Goal: Transaction & Acquisition: Purchase product/service

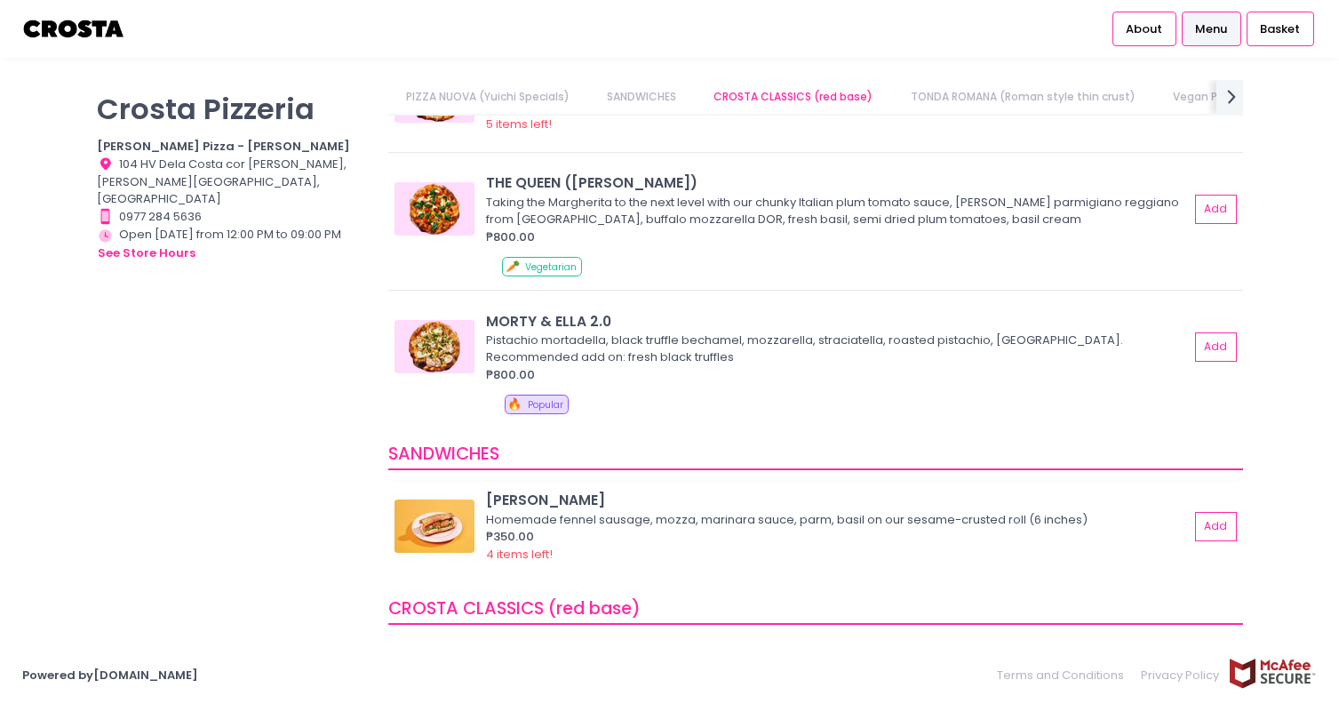
scroll to position [96, 0]
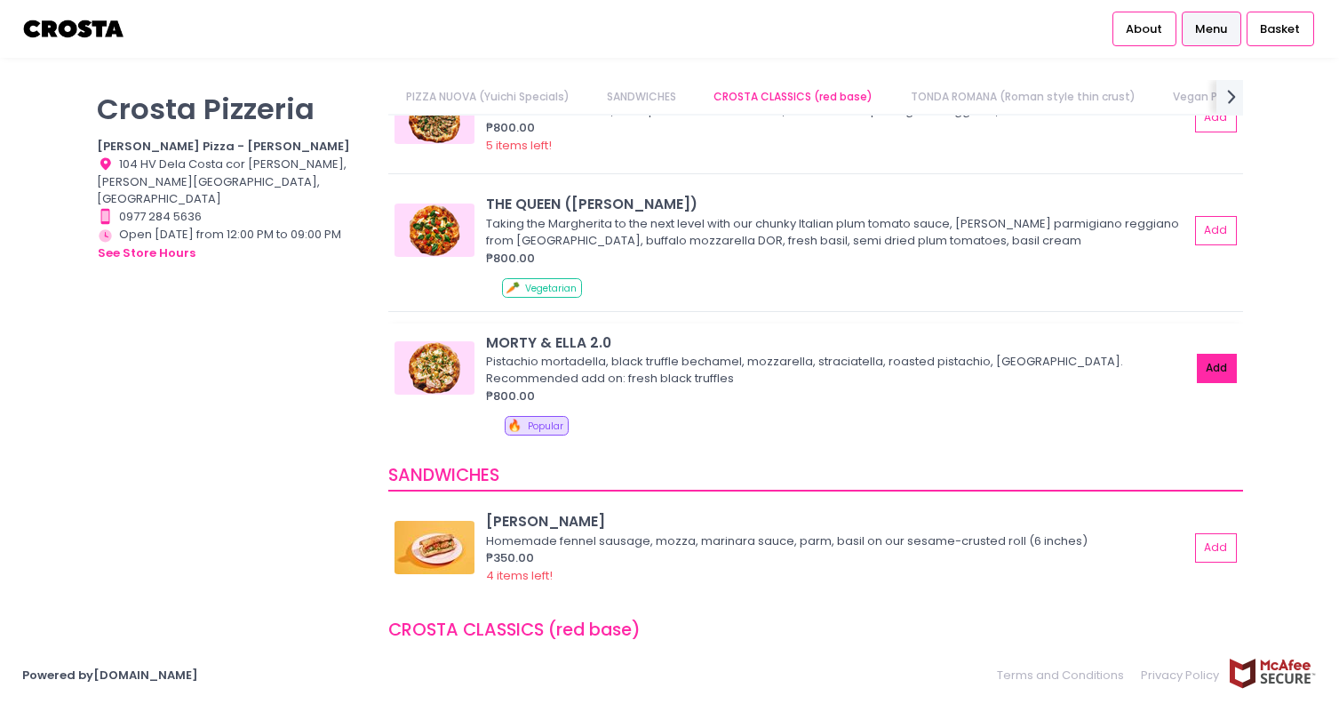
click at [1217, 370] on button "Add" at bounding box center [1217, 368] width 41 height 29
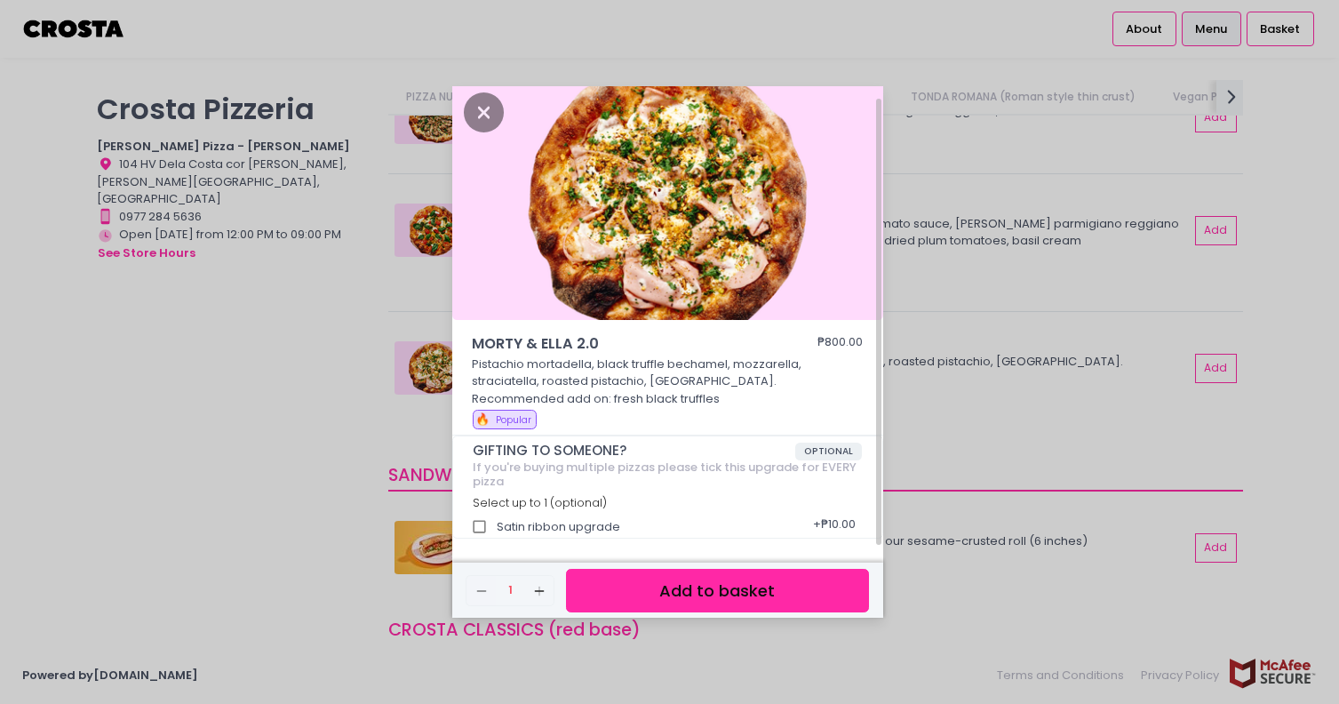
scroll to position [0, 0]
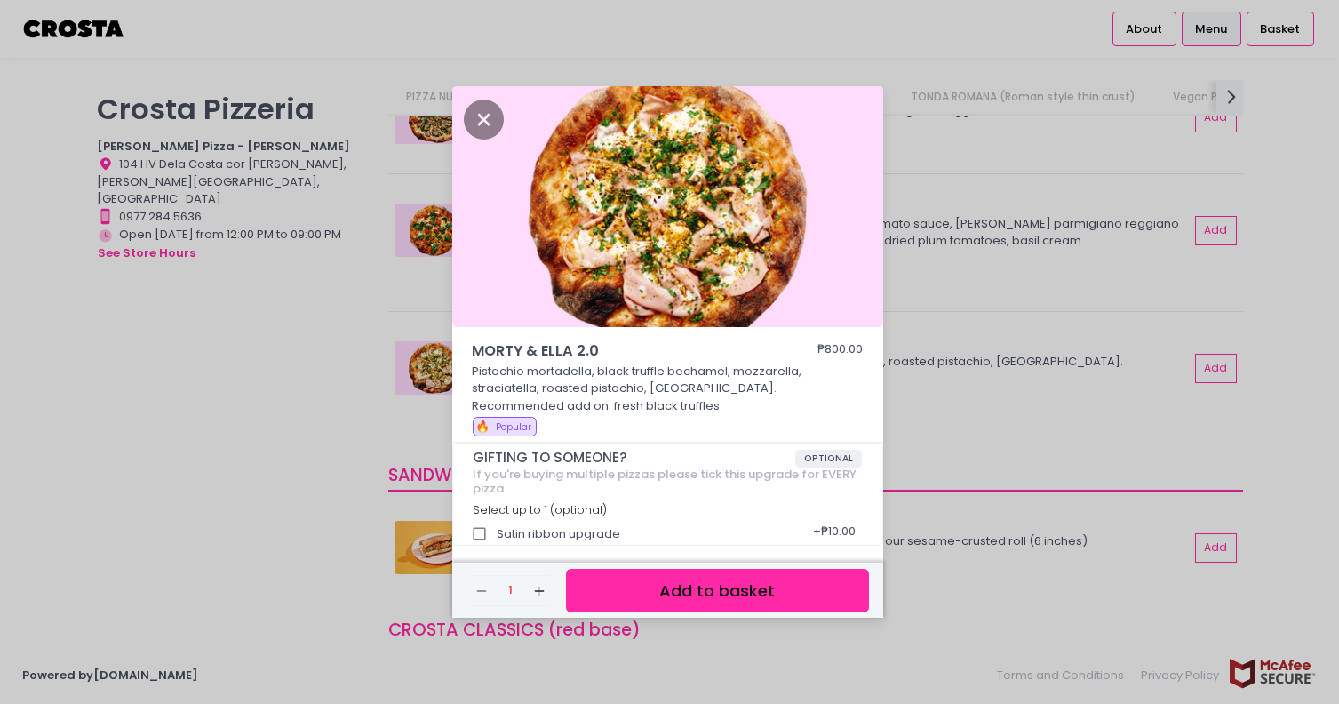
click at [677, 587] on button "Add to basket" at bounding box center [717, 591] width 302 height 44
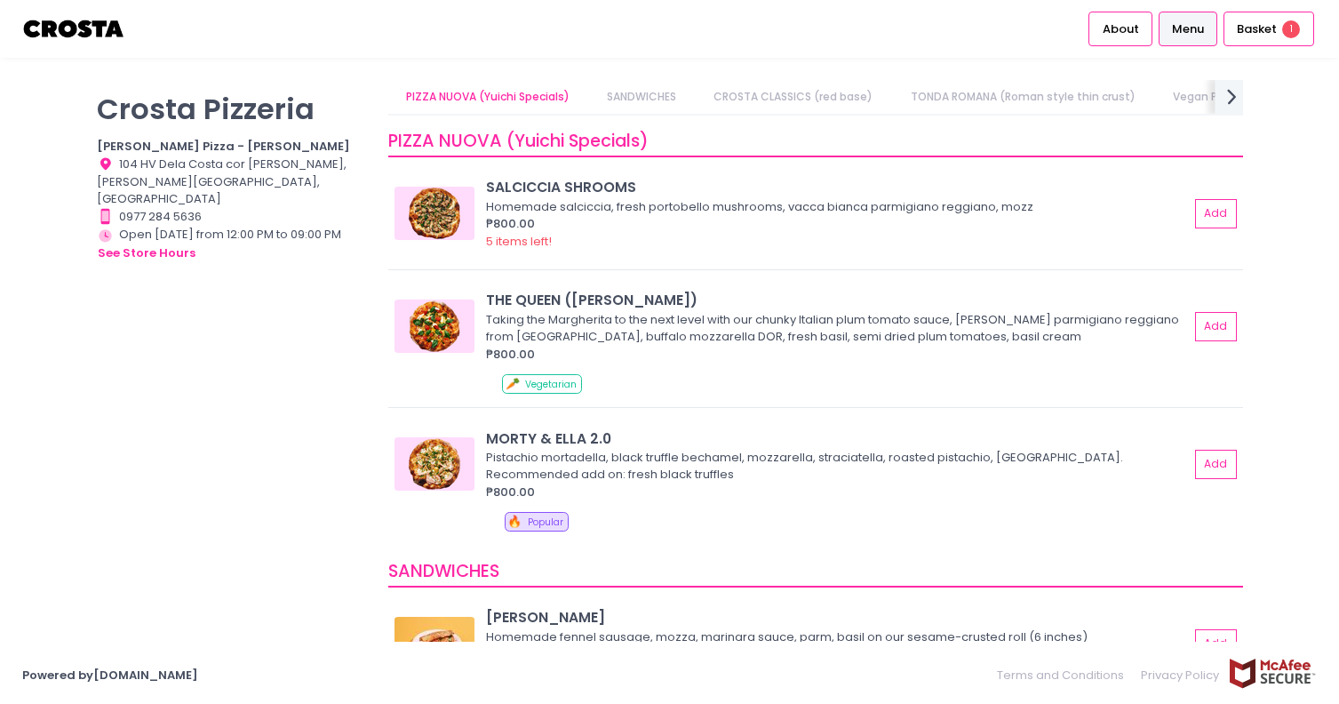
click at [1231, 94] on icon at bounding box center [1231, 96] width 9 height 15
click at [1149, 97] on link "EXTRAS" at bounding box center [1186, 97] width 74 height 34
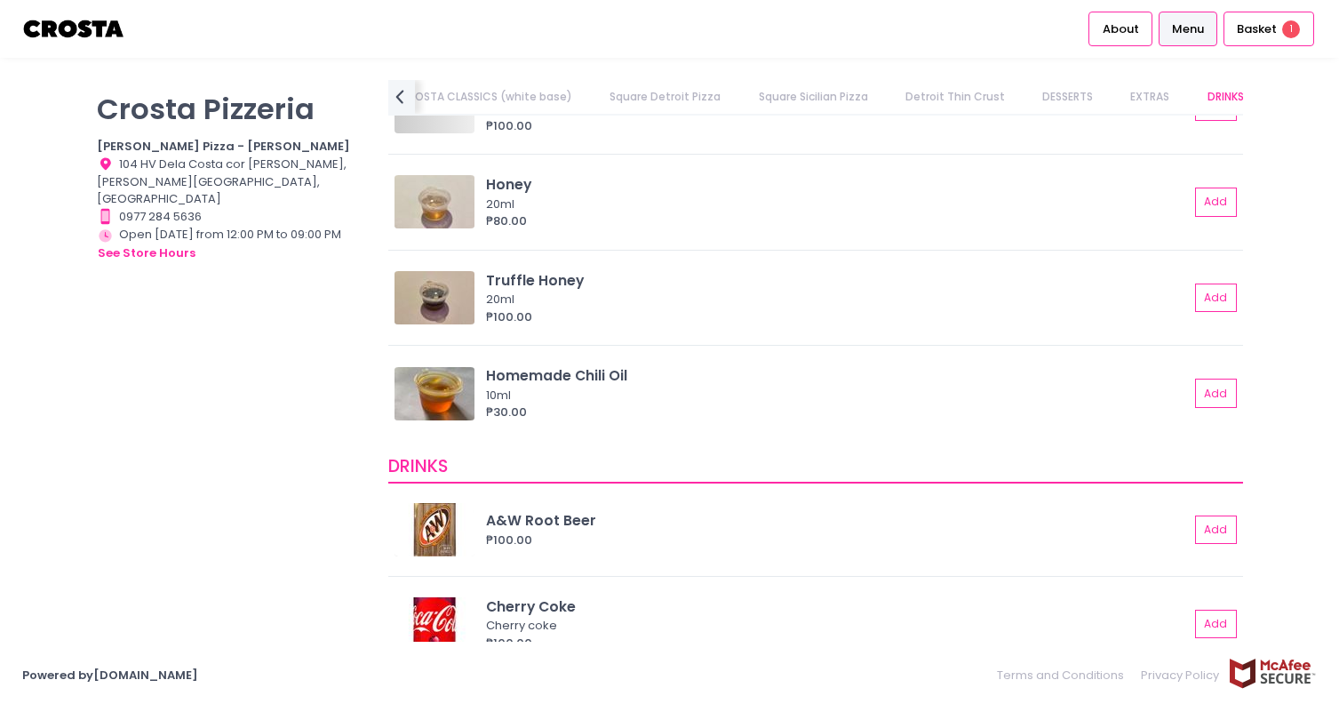
scroll to position [3586, 0]
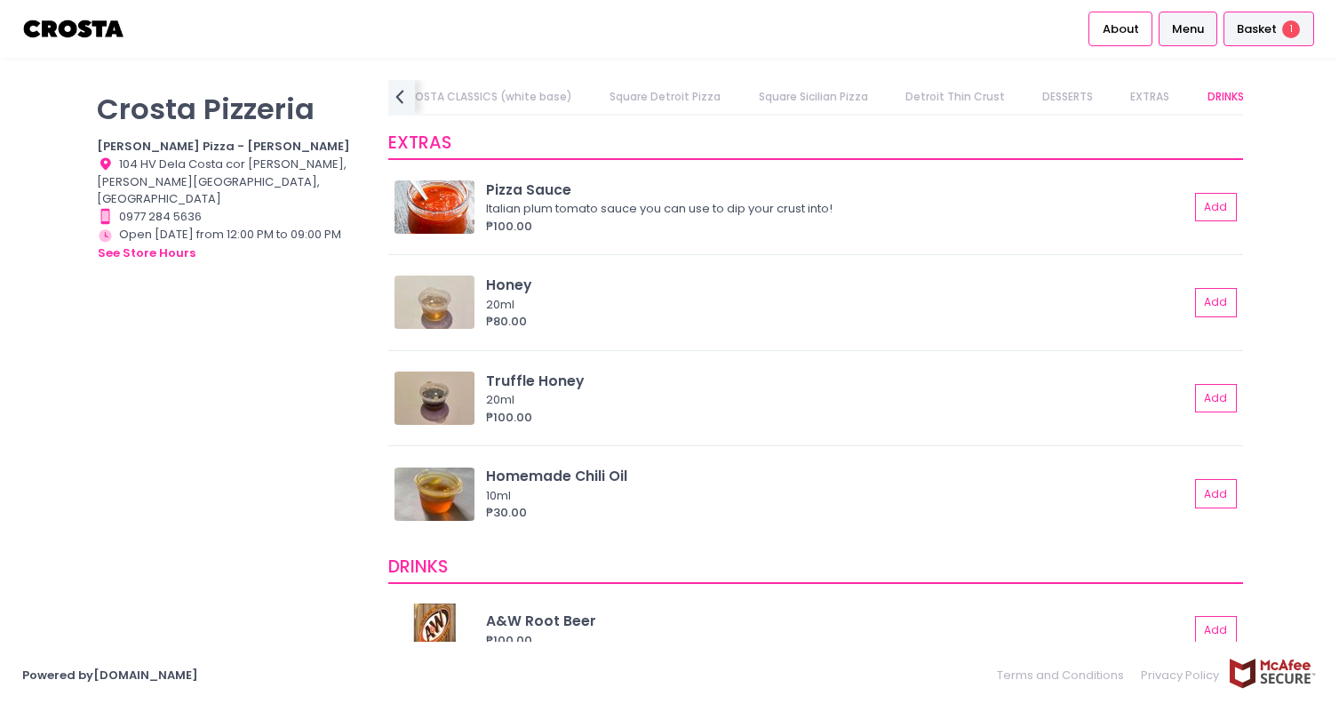
click at [1248, 37] on span "Basket" at bounding box center [1257, 29] width 40 height 18
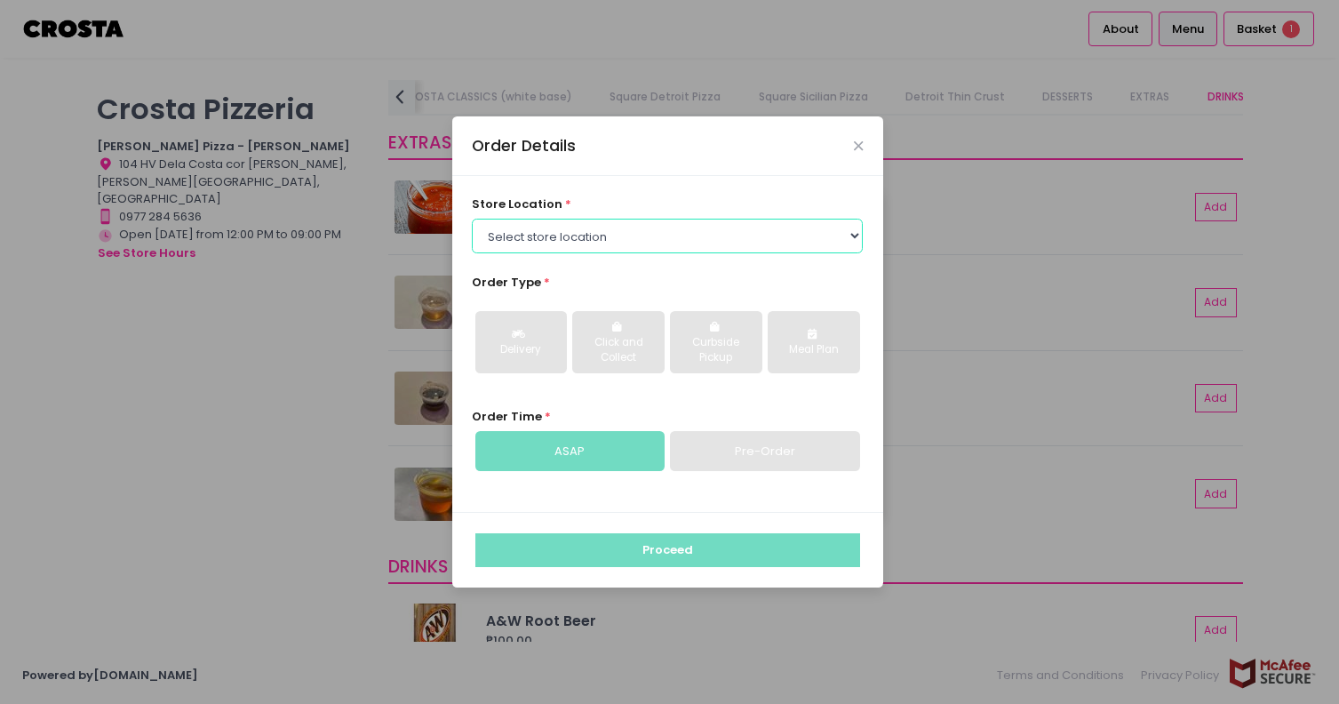
select select "5fabb2e53664a8677beaeb89"
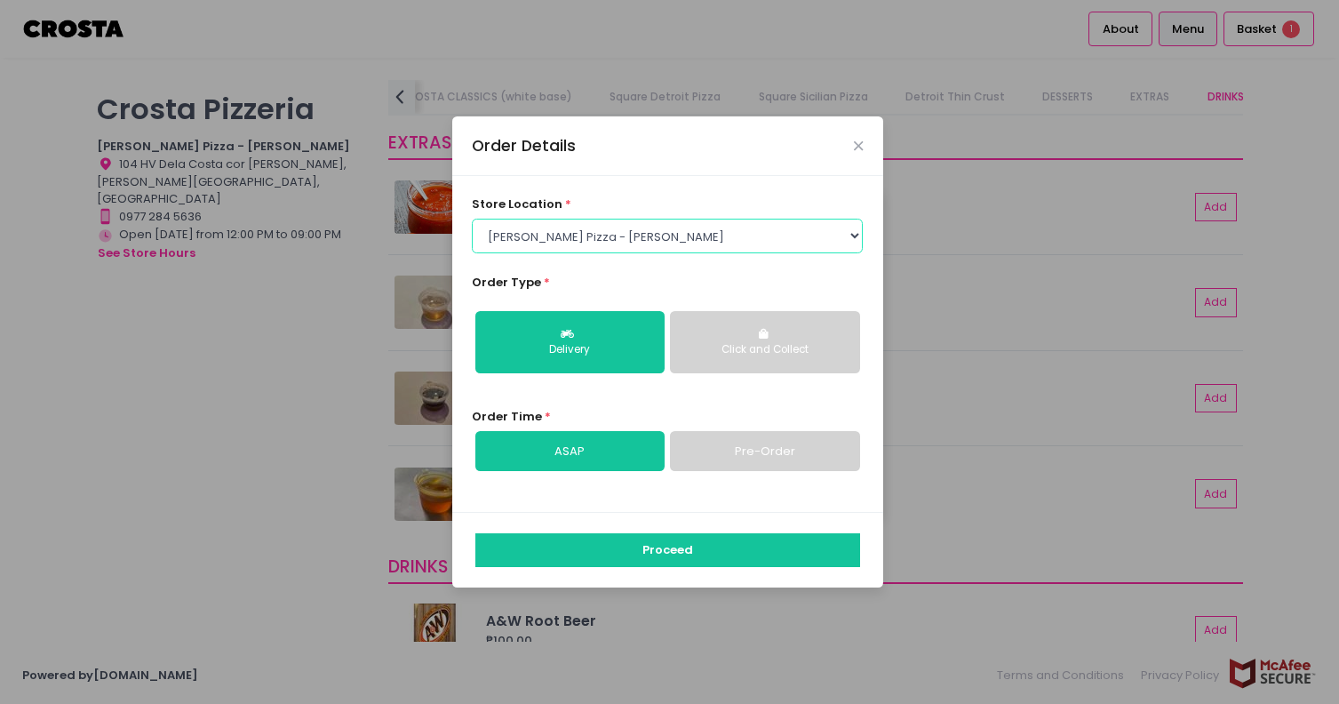
scroll to position [0, 0]
click at [754, 443] on link "Pre-Order" at bounding box center [764, 451] width 189 height 41
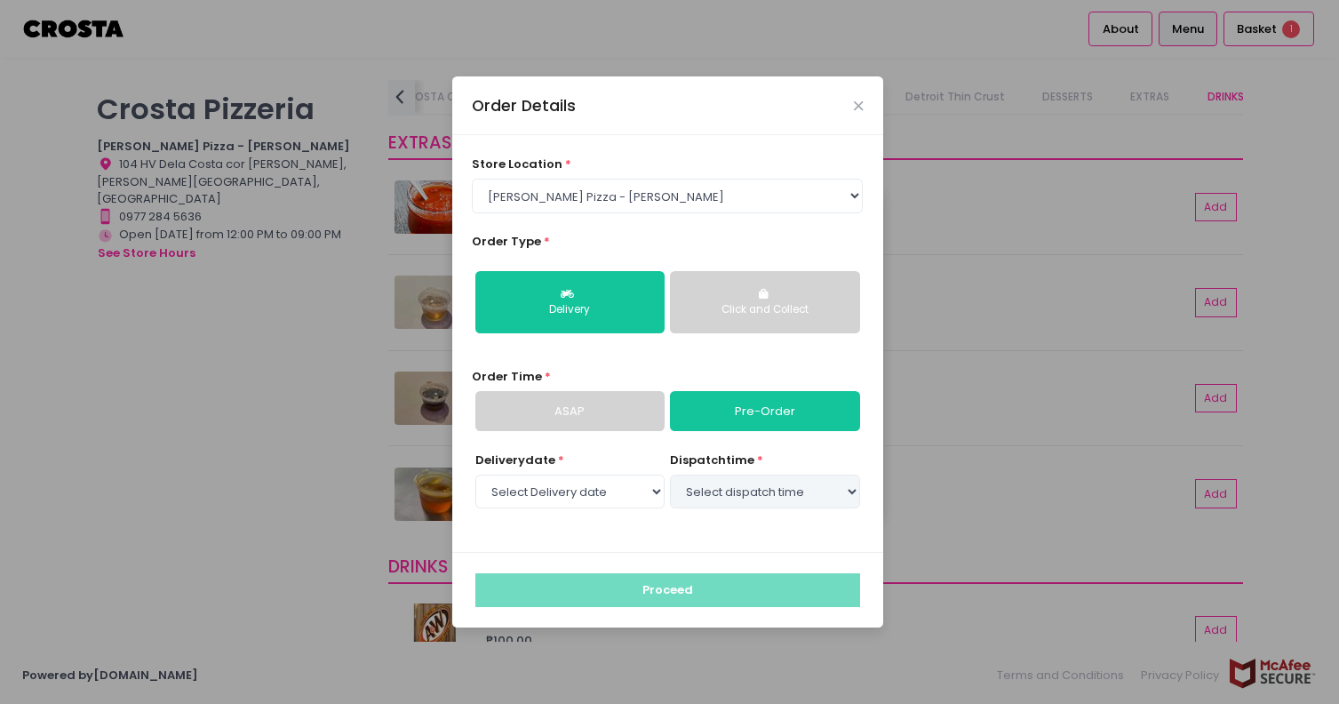
select select "2025-10-08"
click at [733, 307] on div "Click and Collect" at bounding box center [764, 310] width 164 height 16
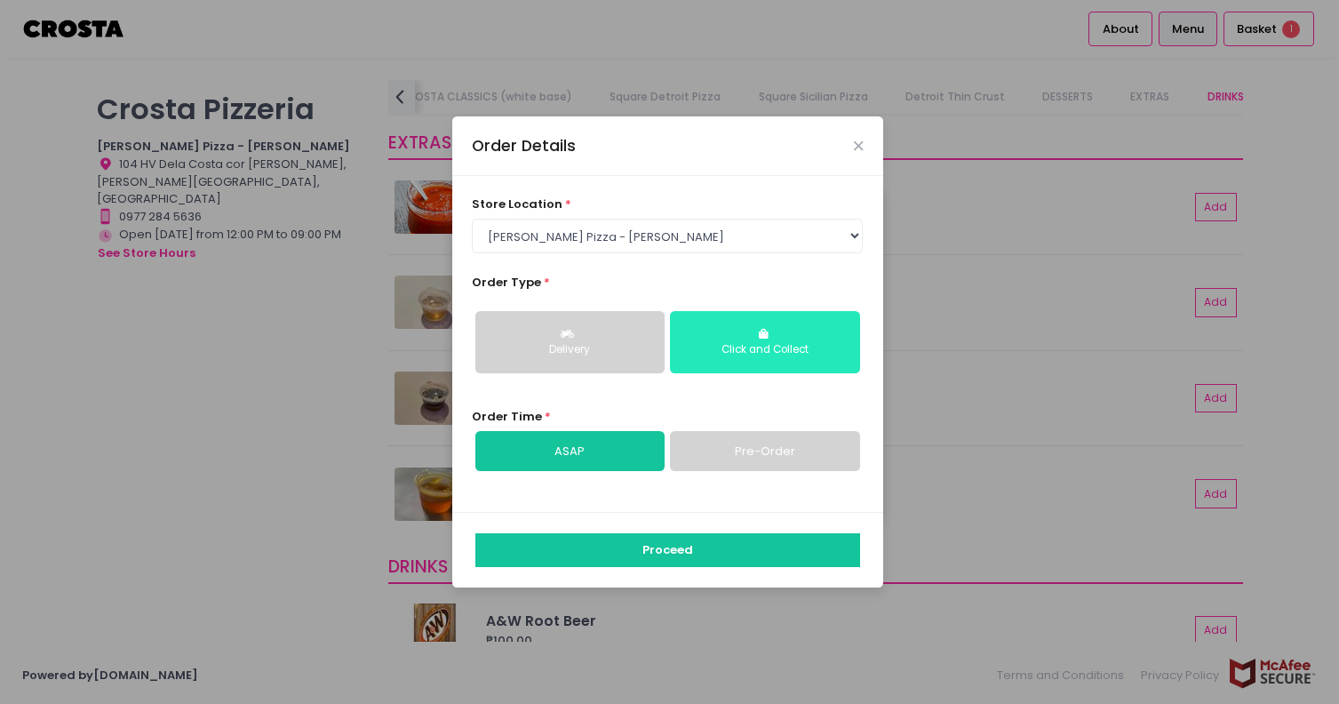
click at [754, 348] on div "Click and Collect" at bounding box center [764, 350] width 164 height 16
click at [745, 453] on link "Pre-Order" at bounding box center [764, 451] width 189 height 41
select select "2025-10-08"
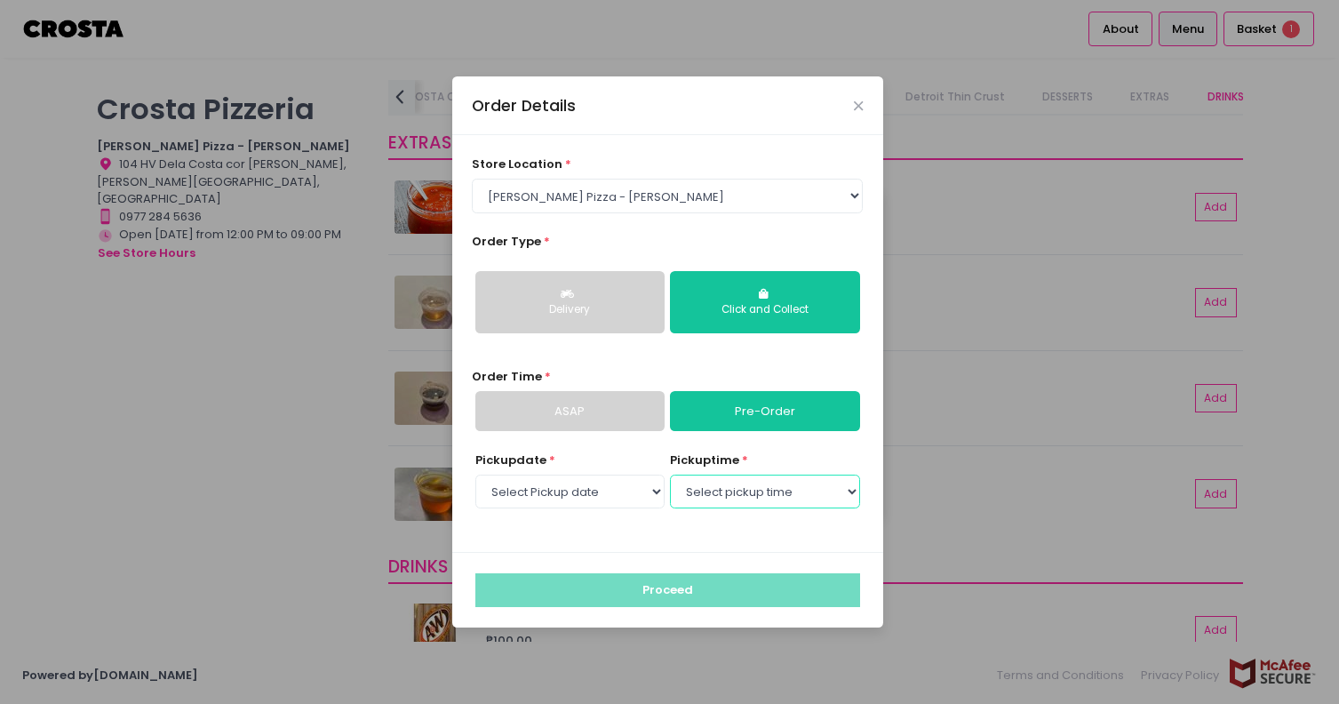
select select "20:30"
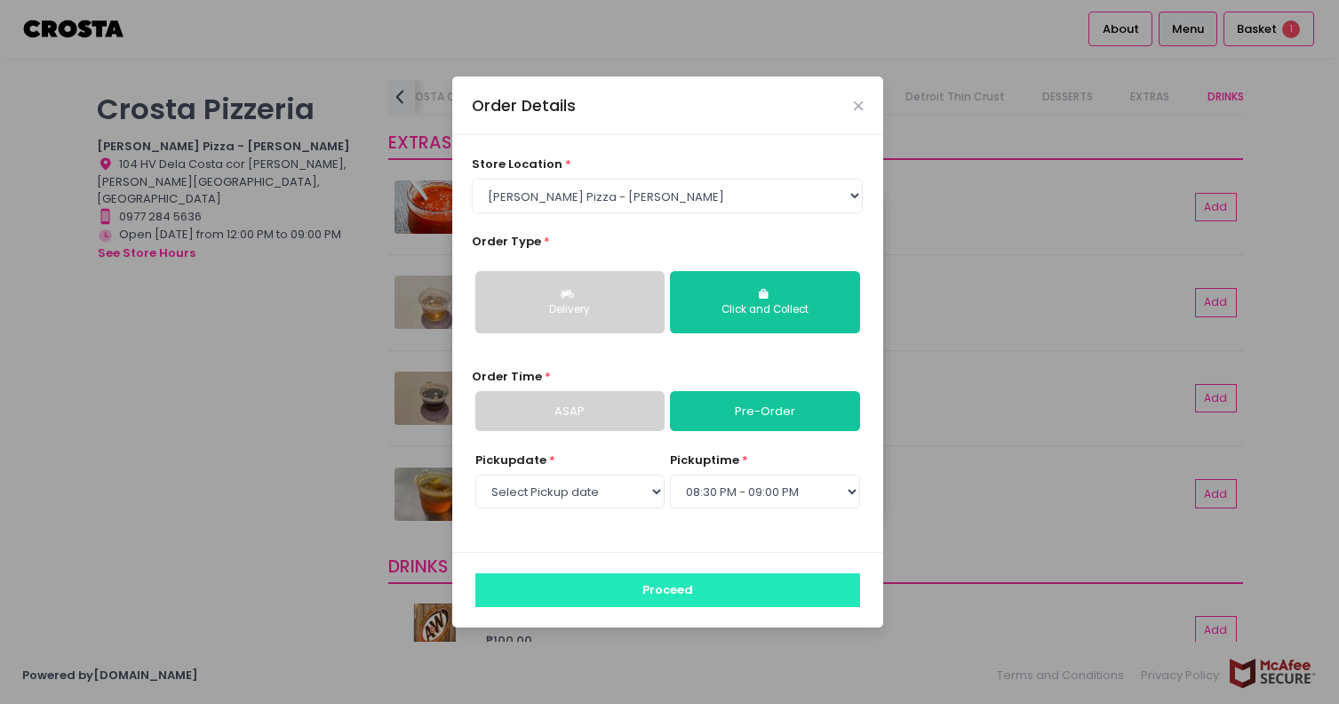
click at [690, 577] on button "Proceed" at bounding box center [667, 590] width 385 height 34
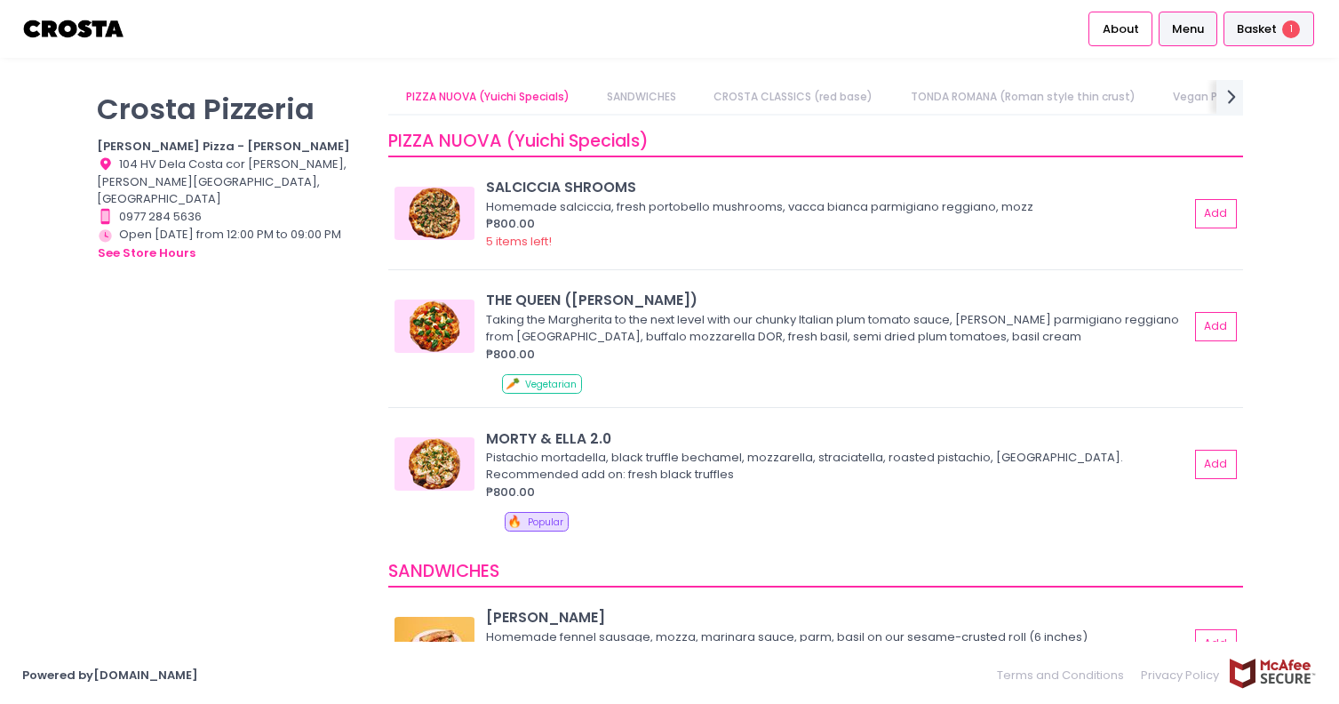
click at [1262, 35] on span "Basket" at bounding box center [1257, 29] width 40 height 18
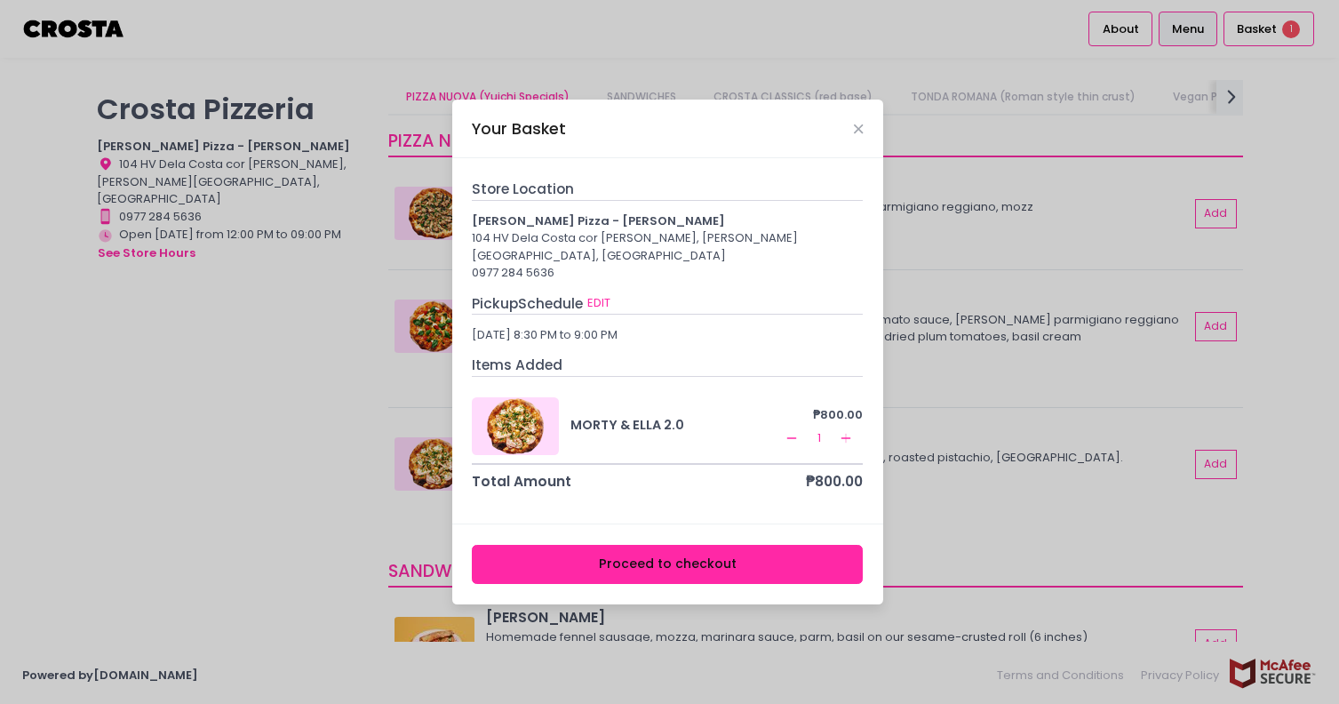
click at [791, 431] on icon "Remove Created with Sketch." at bounding box center [792, 438] width 14 height 14
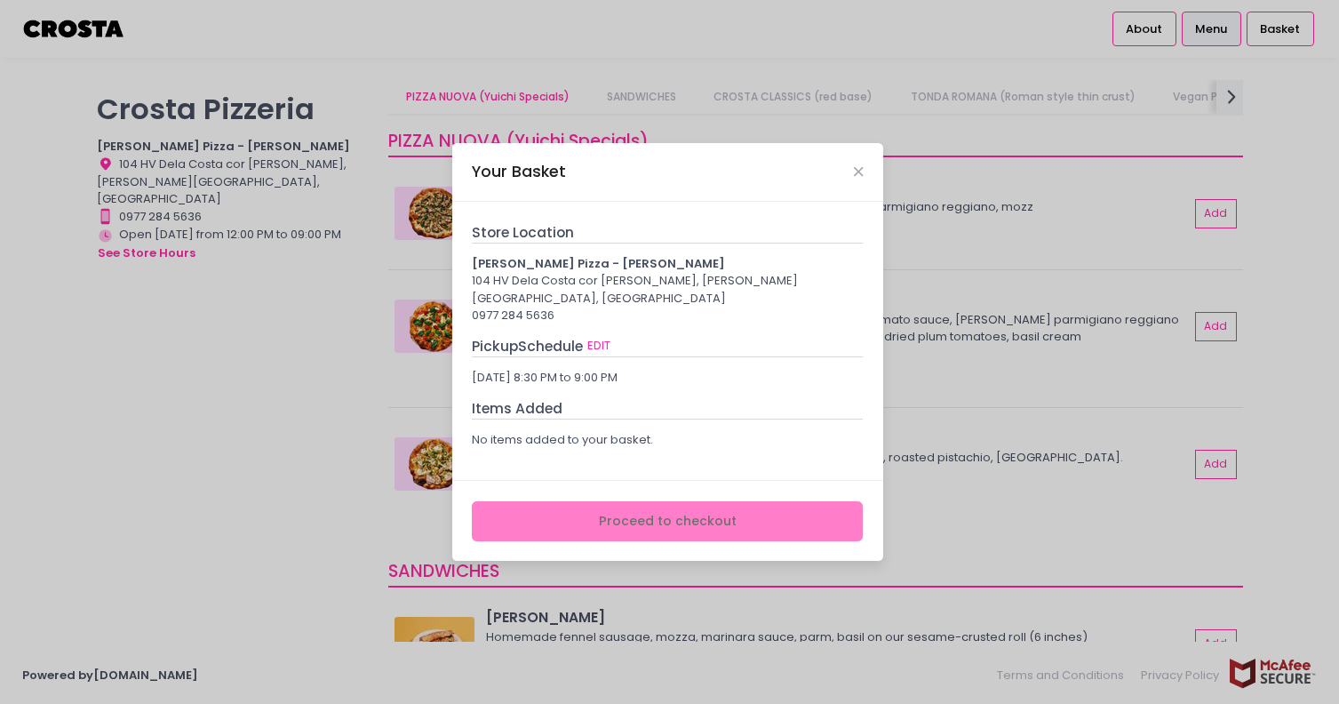
click at [864, 180] on div "Your Basket" at bounding box center [667, 172] width 431 height 59
click at [860, 179] on icon "Close" at bounding box center [858, 171] width 9 height 13
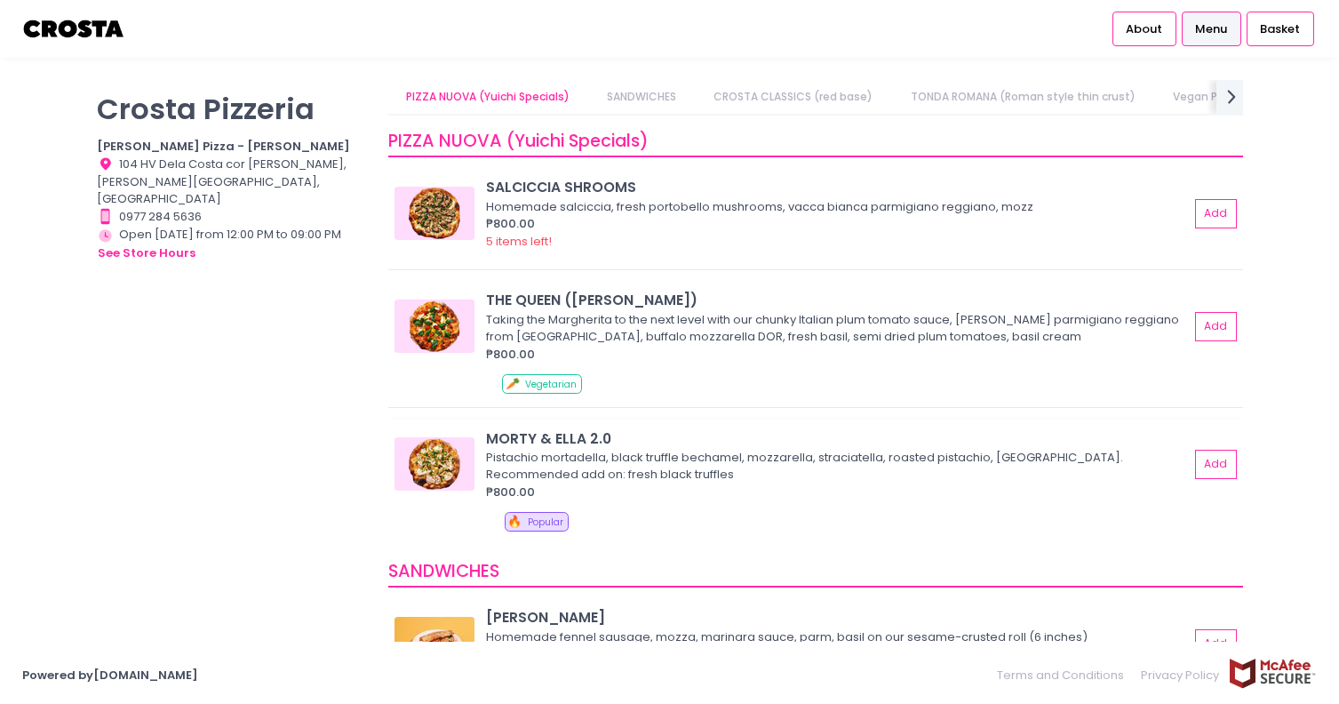
click at [972, 458] on div "Pistachio mortadella, black truffle bechamel, mozzarella, straciatella, roasted…" at bounding box center [834, 466] width 697 height 35
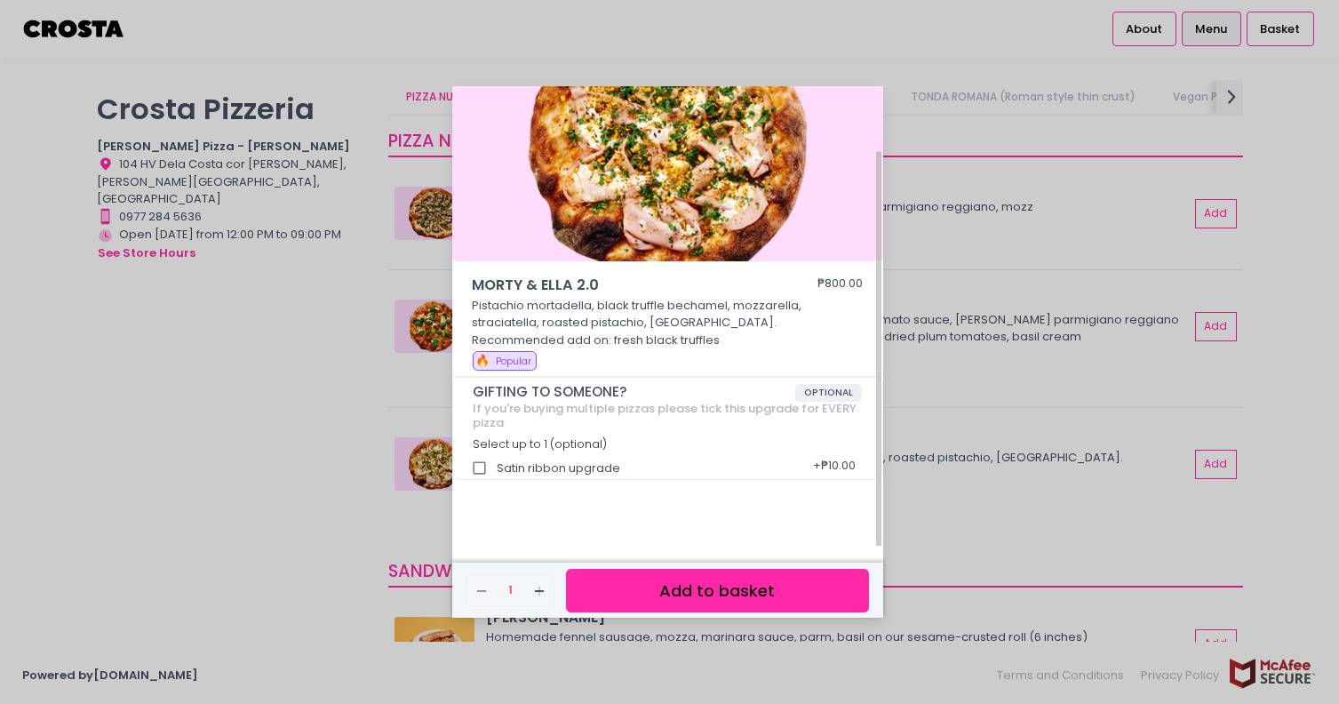
scroll to position [75, 0]
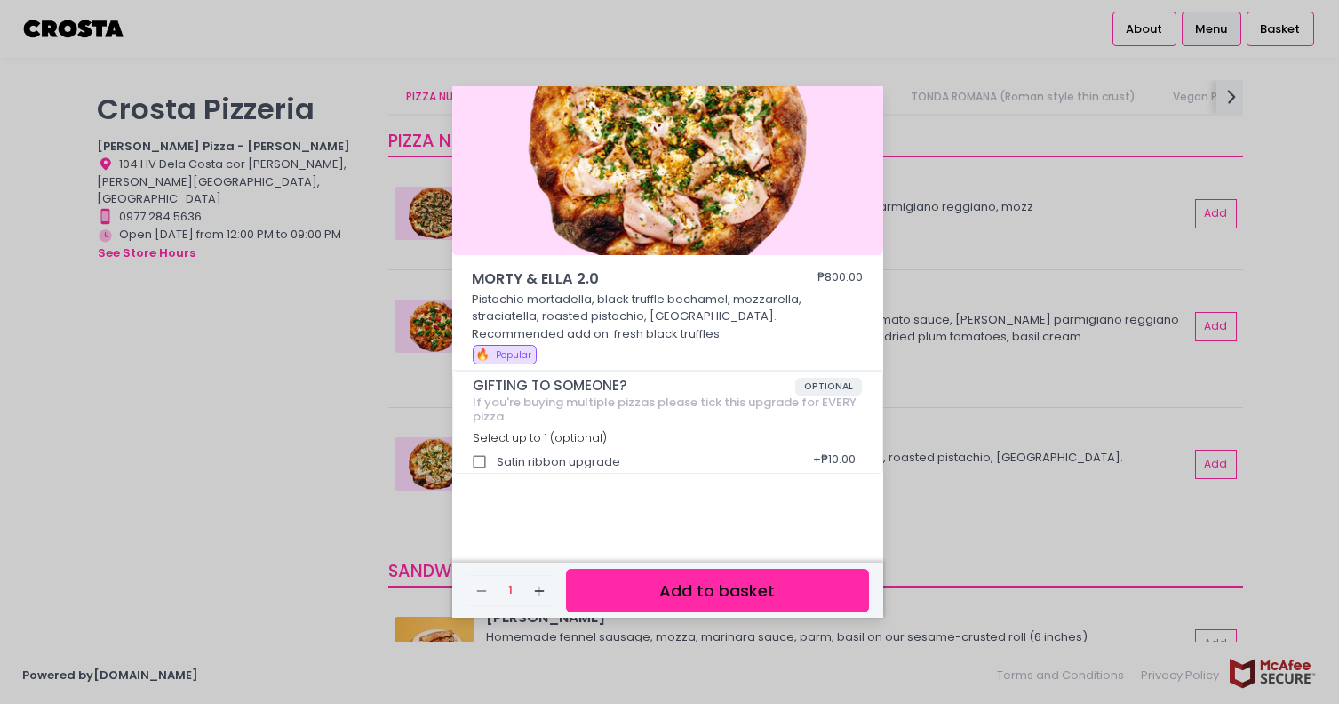
click at [689, 595] on button "Add to basket" at bounding box center [717, 591] width 302 height 44
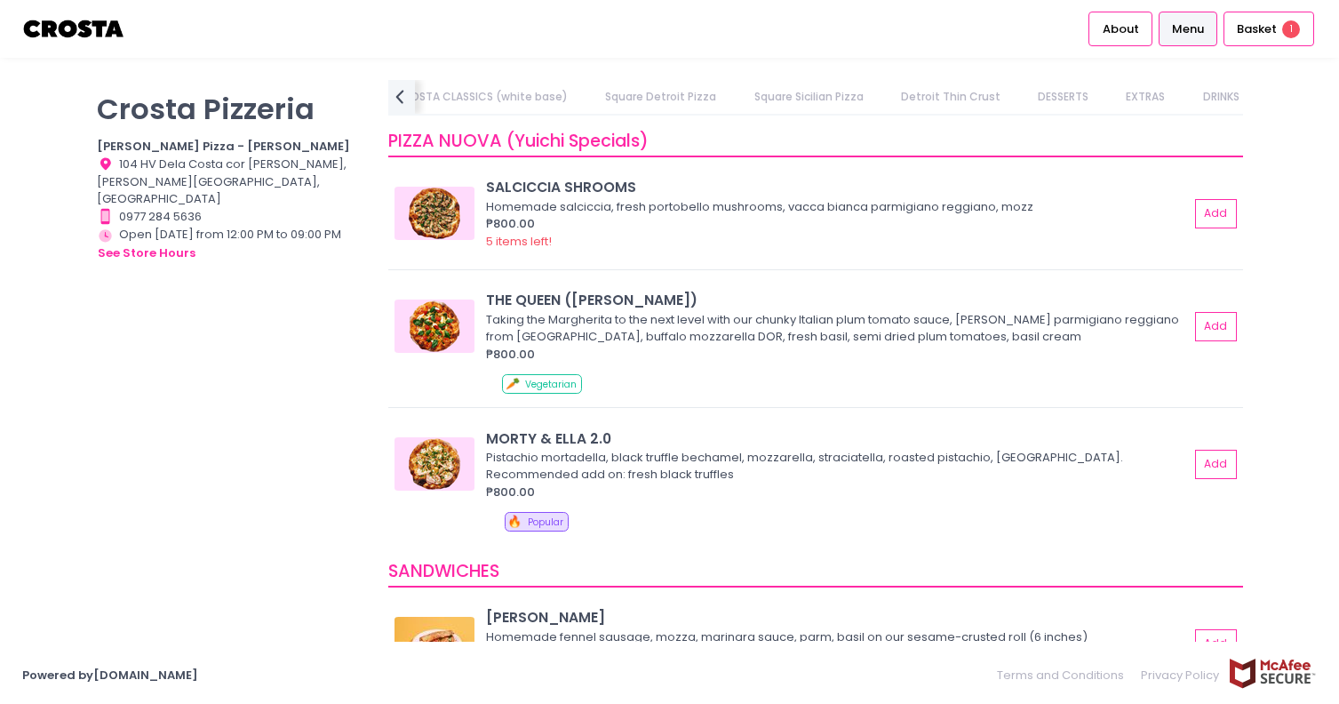
scroll to position [0, 900]
click at [1119, 92] on link "EXTRAS" at bounding box center [1150, 97] width 74 height 34
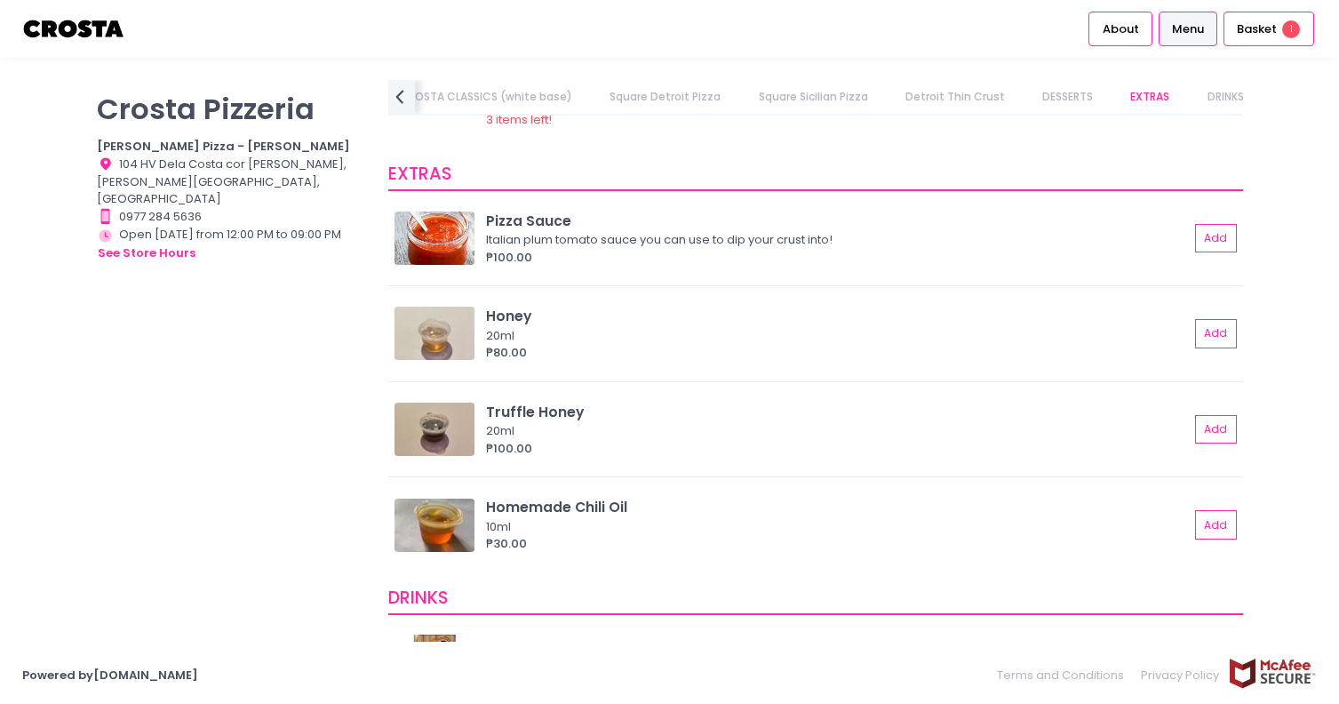
scroll to position [3537, 0]
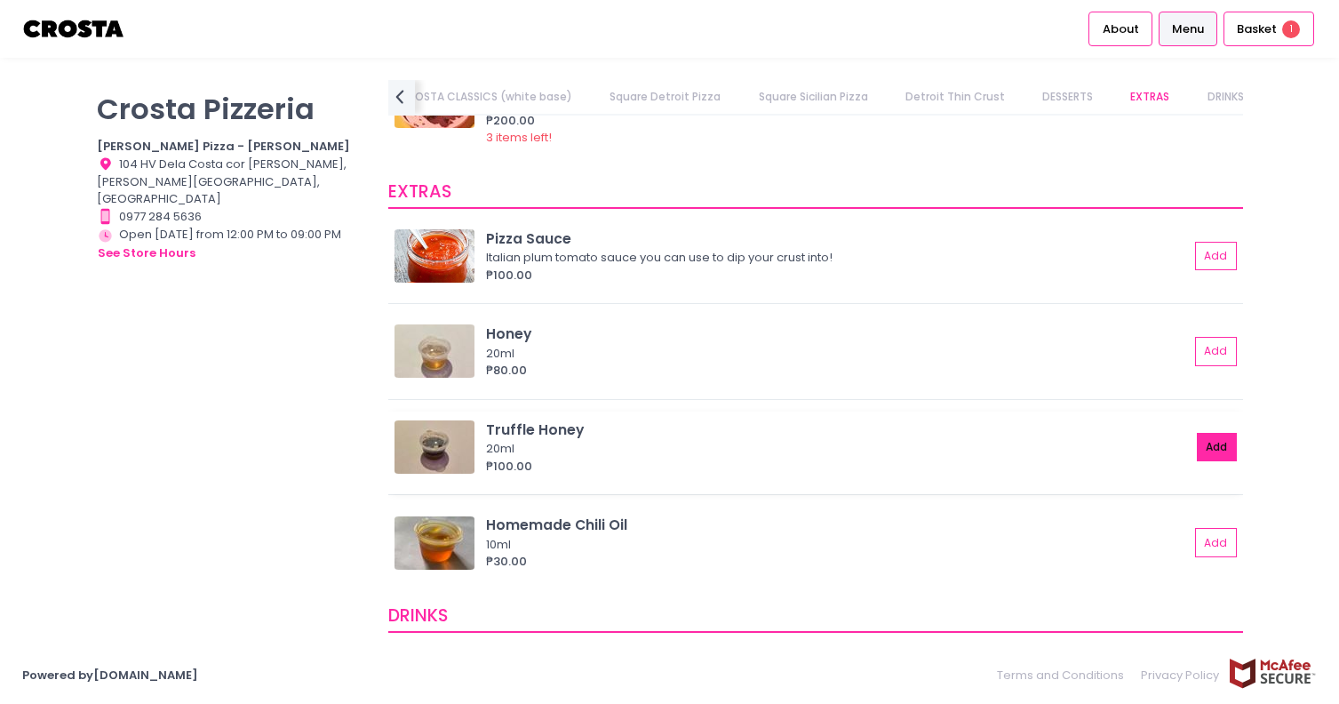
click at [1215, 438] on button "Add" at bounding box center [1217, 447] width 41 height 29
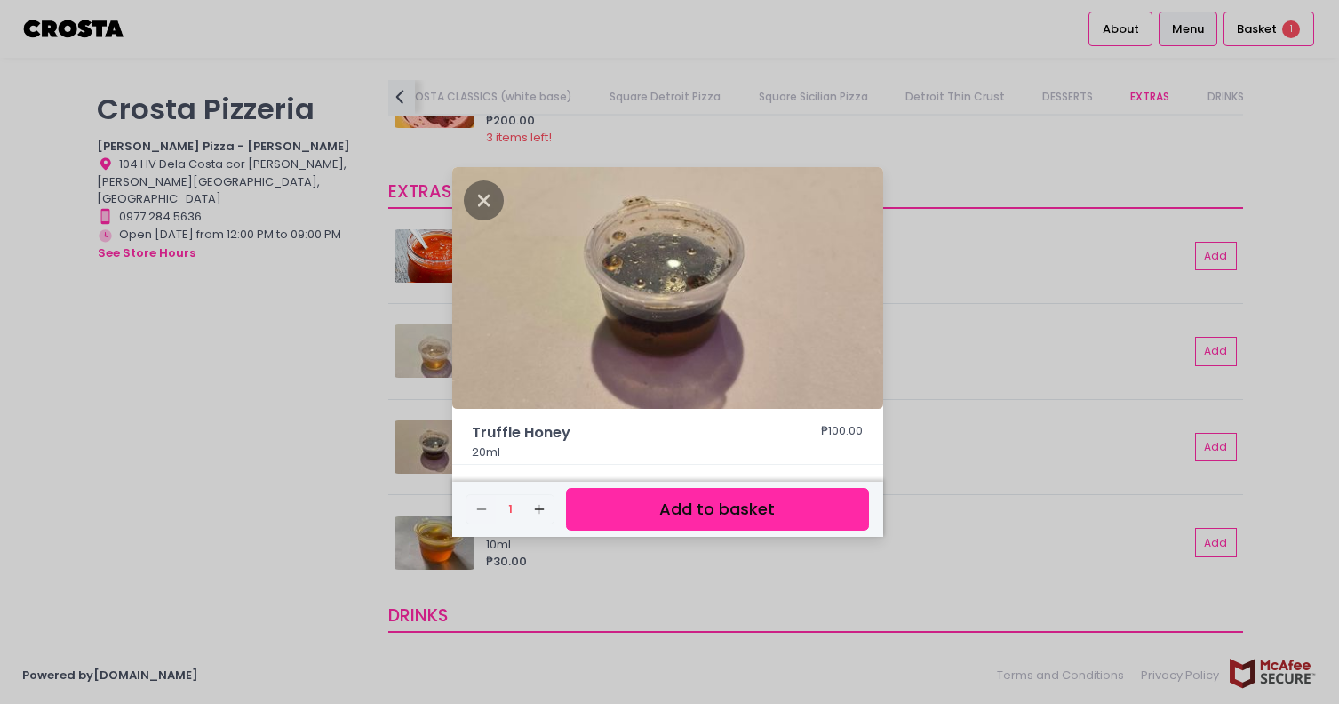
click at [774, 513] on button "Add to basket" at bounding box center [717, 510] width 302 height 44
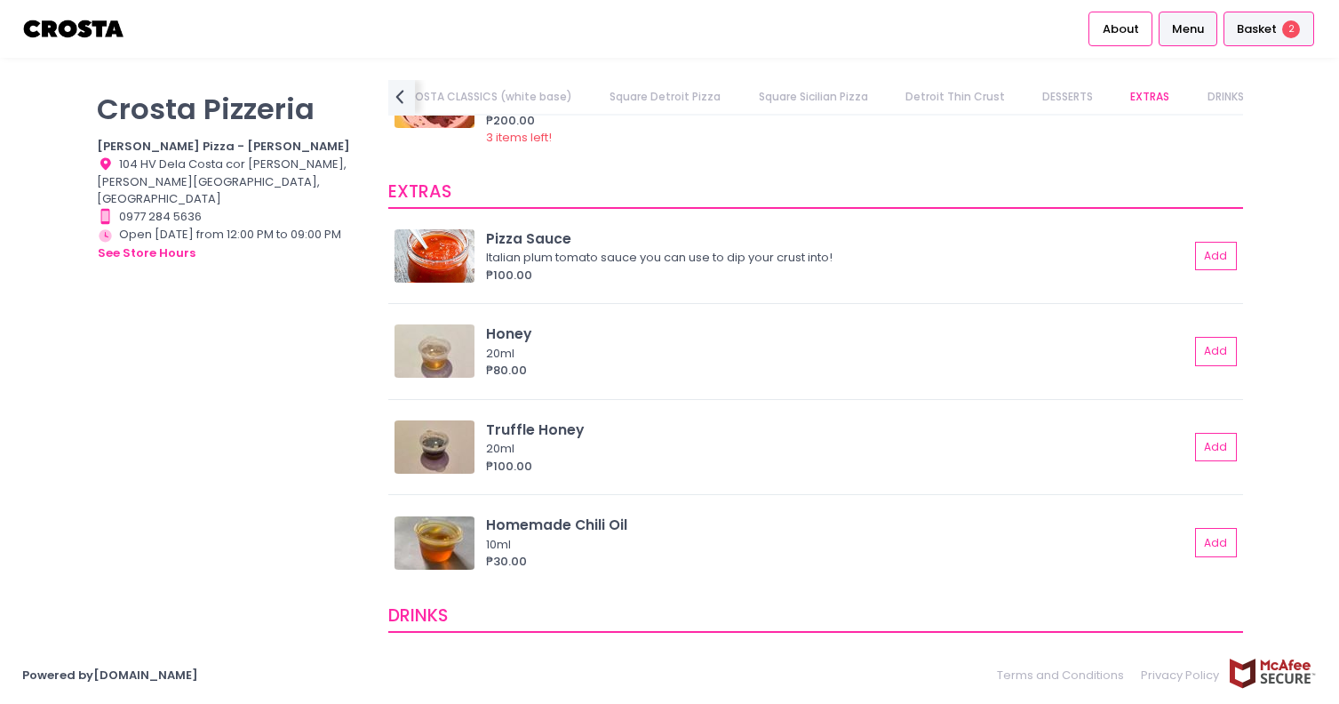
click at [1262, 26] on span "Basket" at bounding box center [1257, 29] width 40 height 18
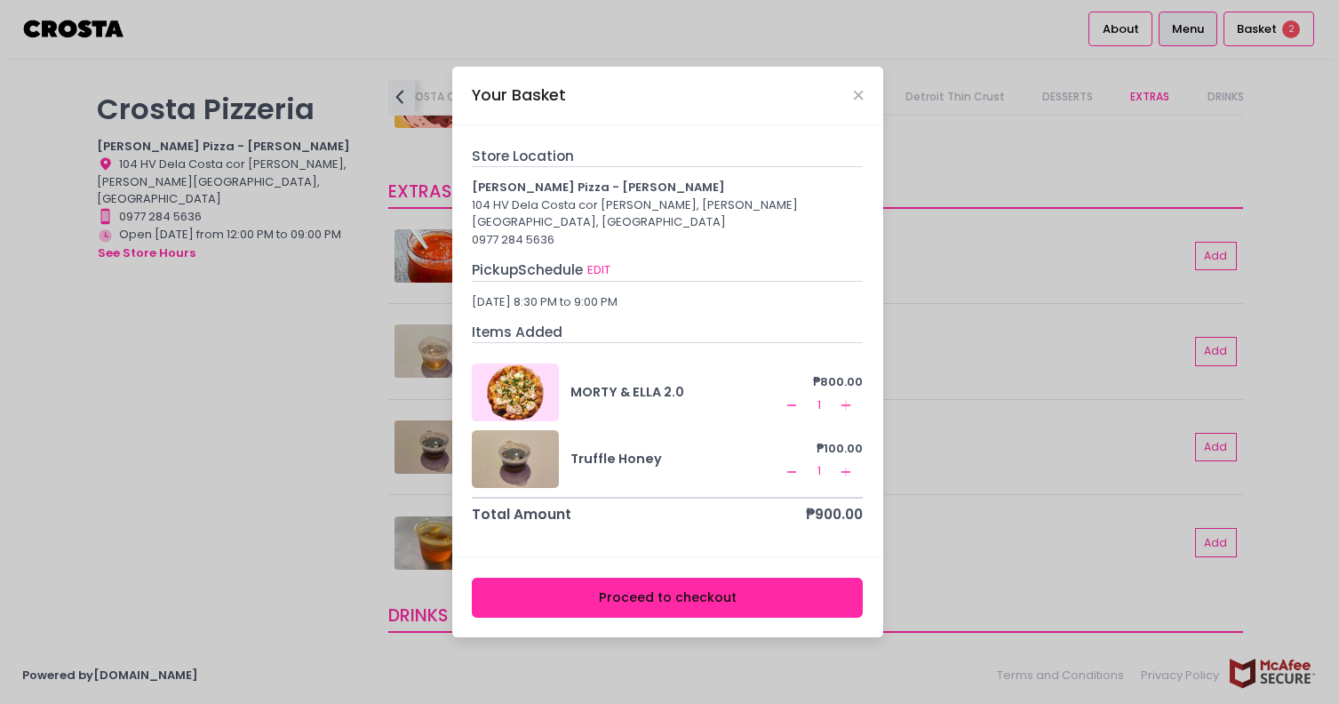
scroll to position [0, 0]
click at [619, 583] on button "Proceed to checkout" at bounding box center [667, 598] width 391 height 40
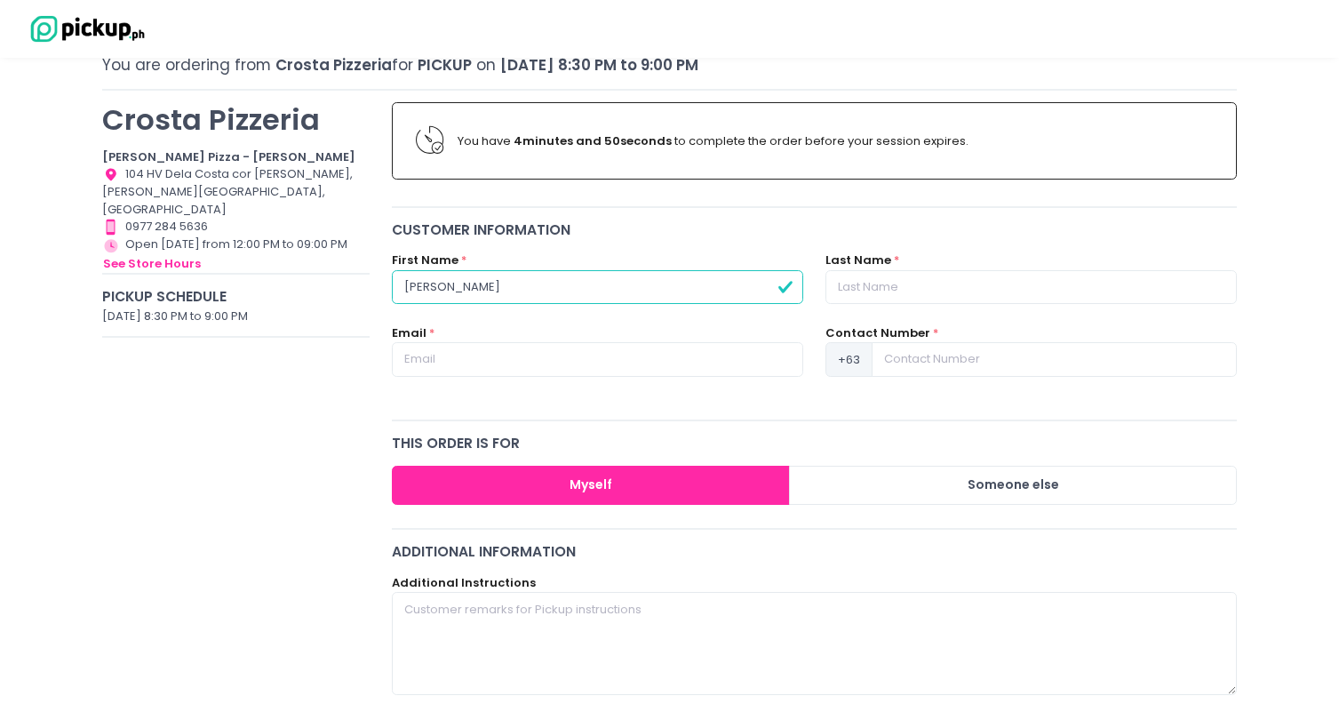
type input "[PERSON_NAME]"
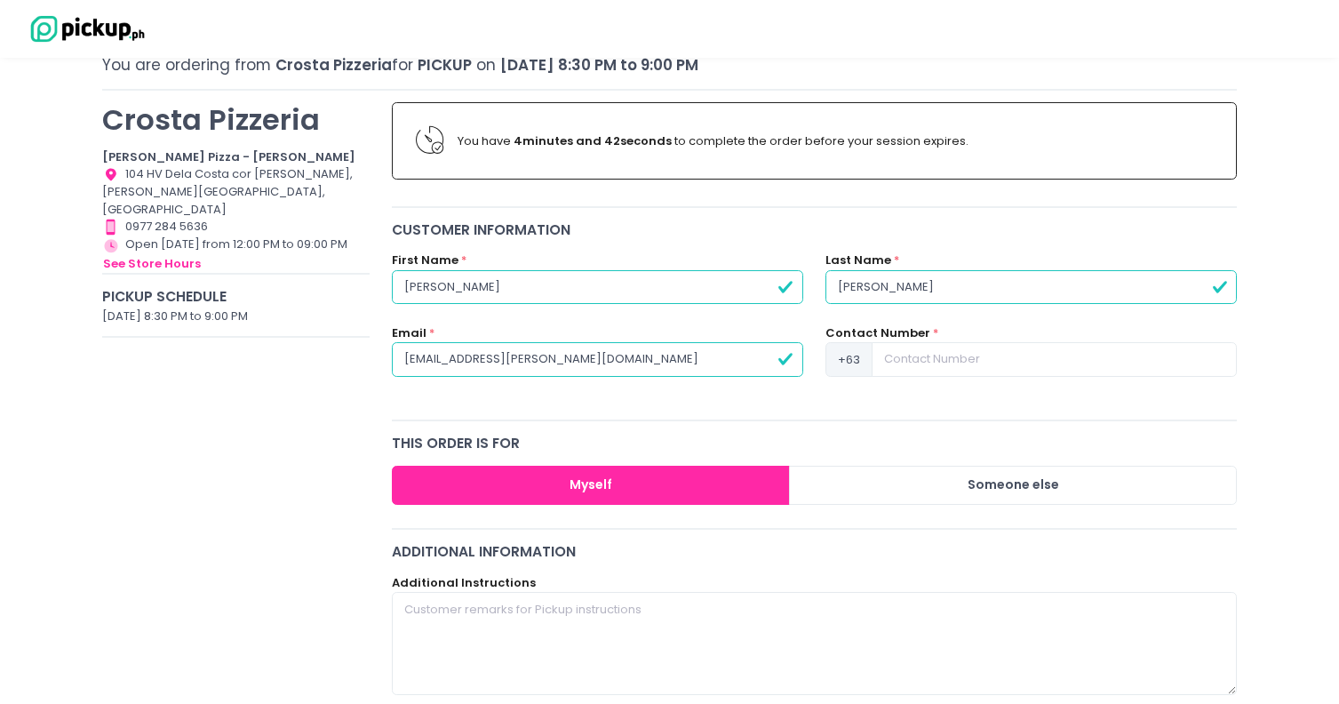
type input "[EMAIL_ADDRESS][PERSON_NAME][DOMAIN_NAME]"
type input "1"
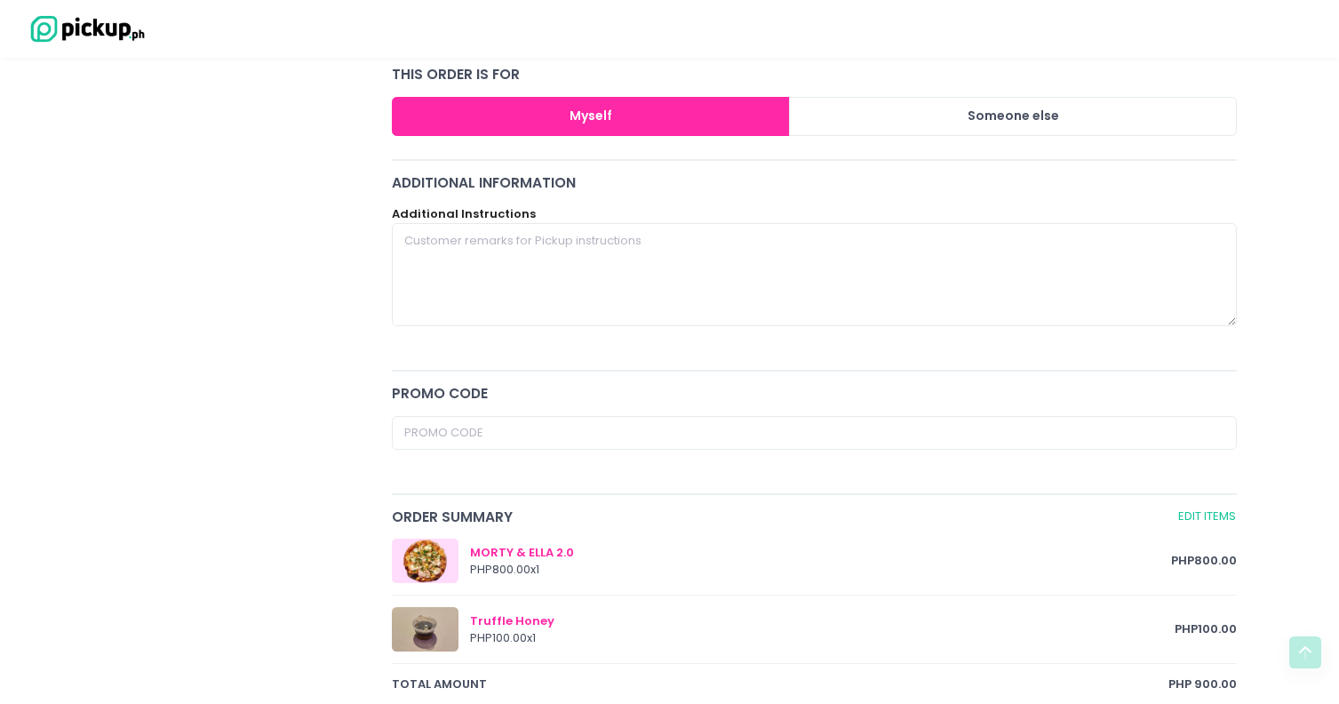
scroll to position [474, 0]
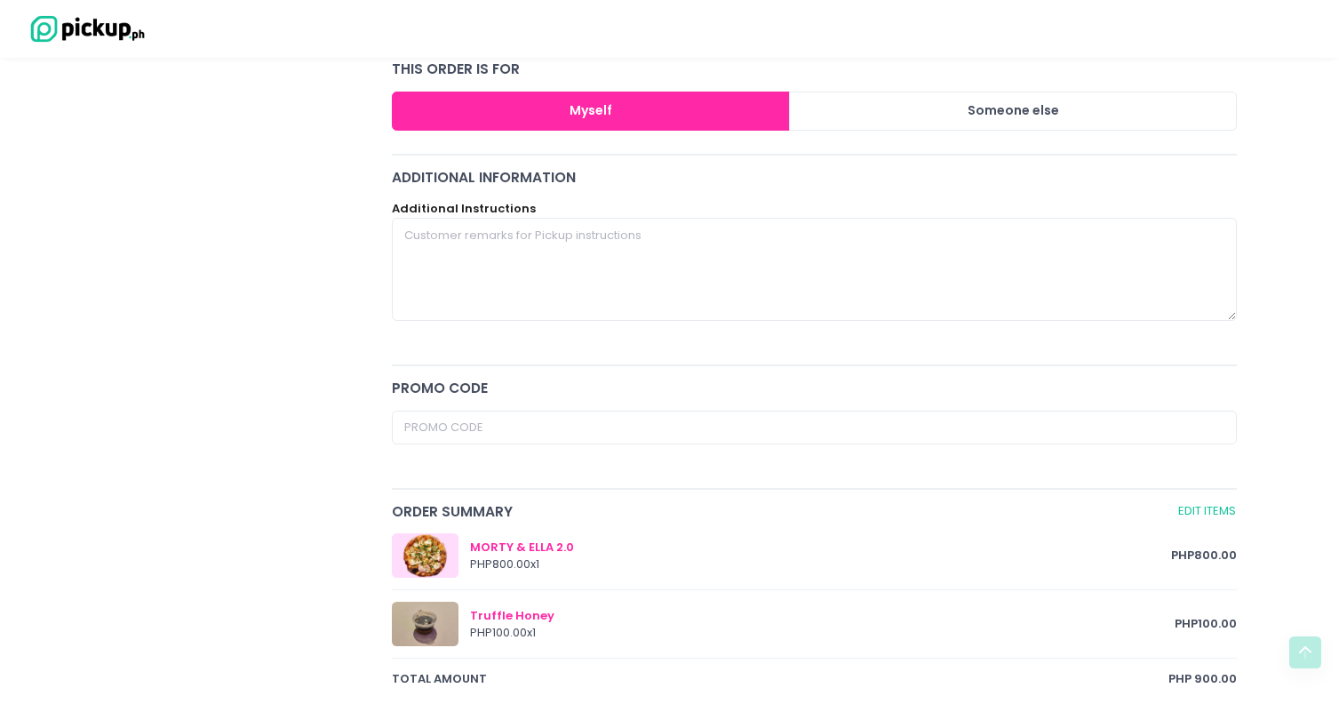
type input "9178720123"
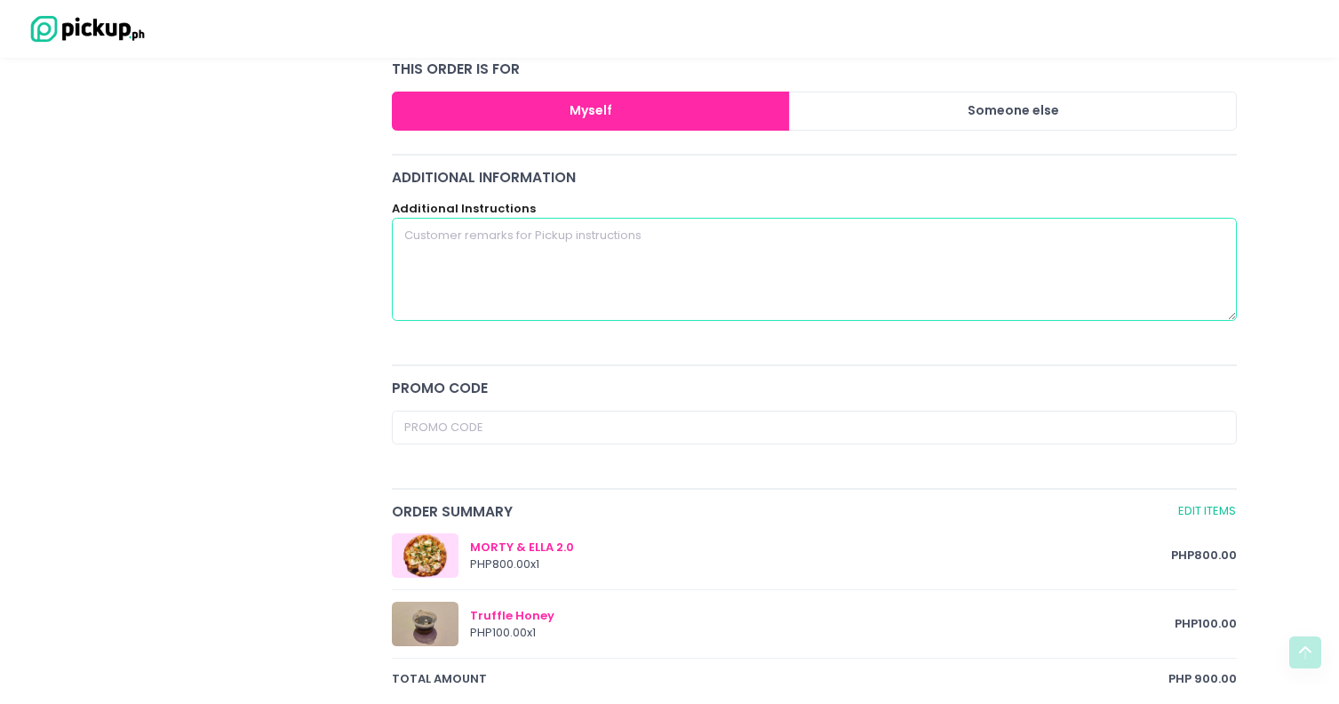
click at [625, 263] on textarea at bounding box center [815, 269] width 846 height 103
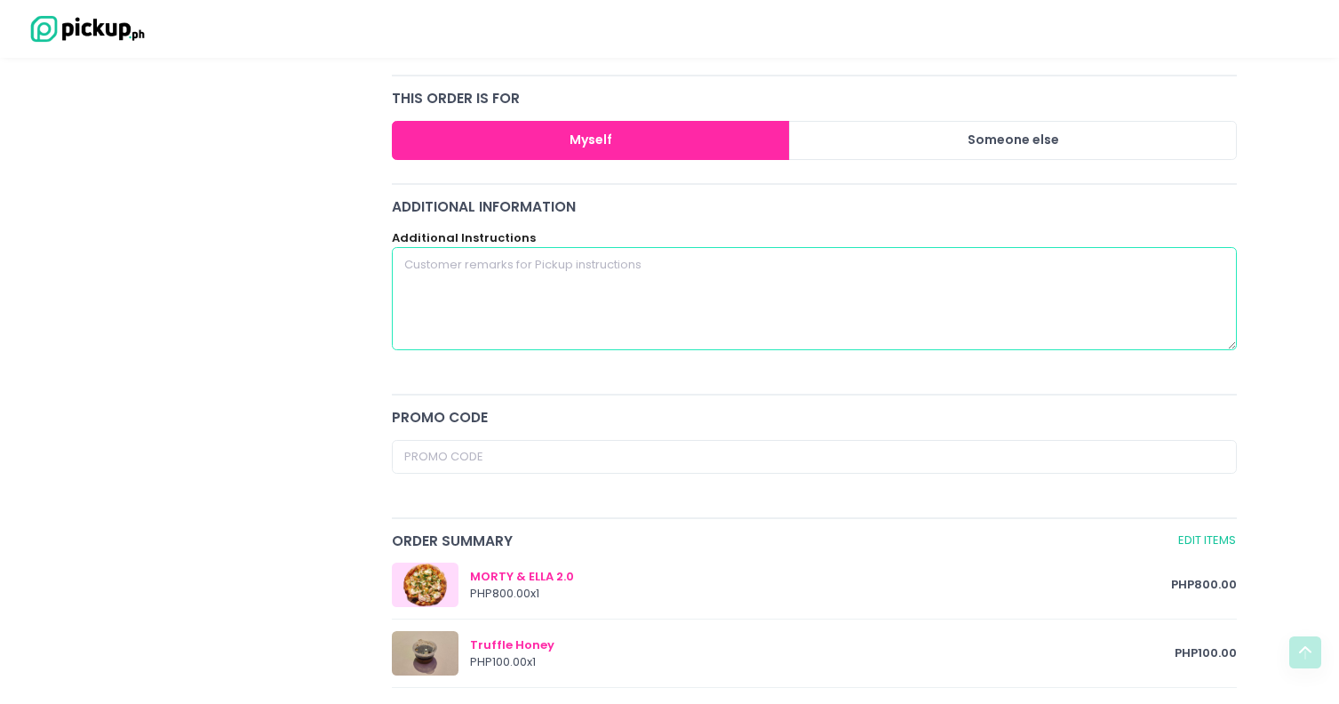
scroll to position [453, 0]
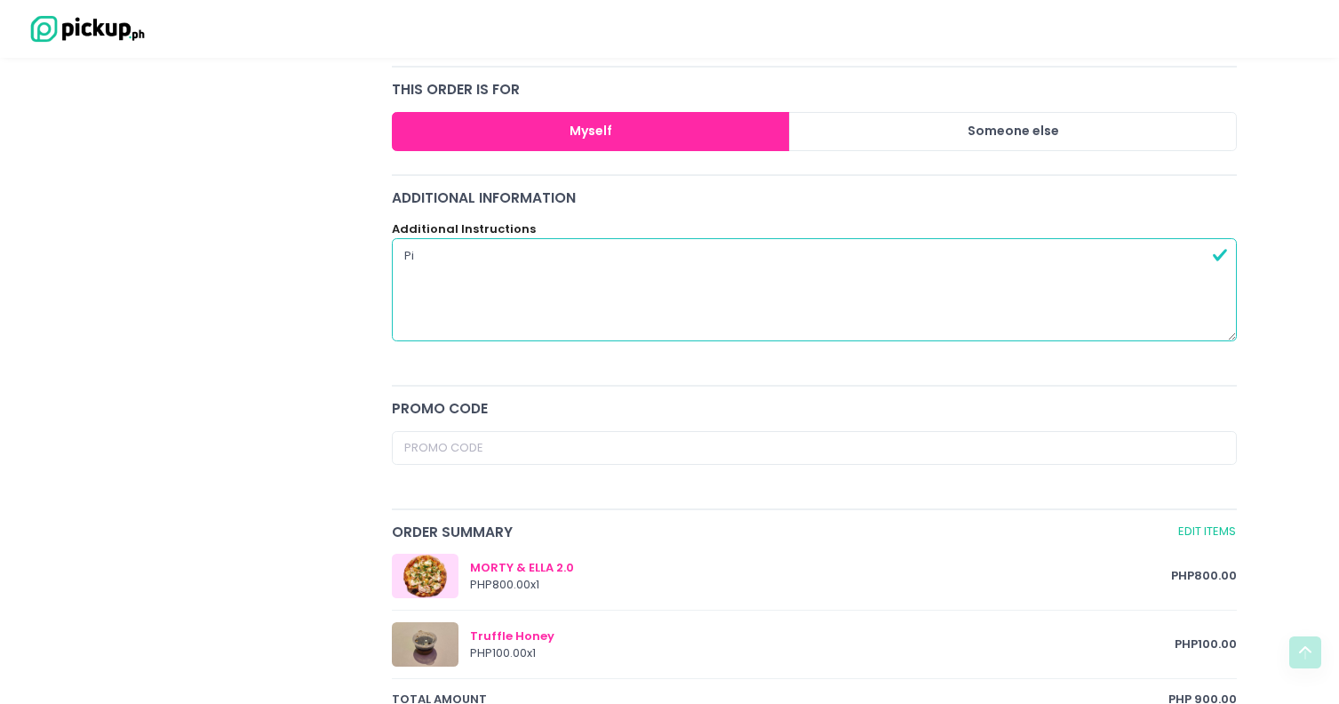
type textarea "P"
click at [318, 418] on div "Crosta Pizzeria Crosta Pizza - Salcedo Location Created with Sketch. 104 HV Del…" at bounding box center [237, 407] width 290 height 1341
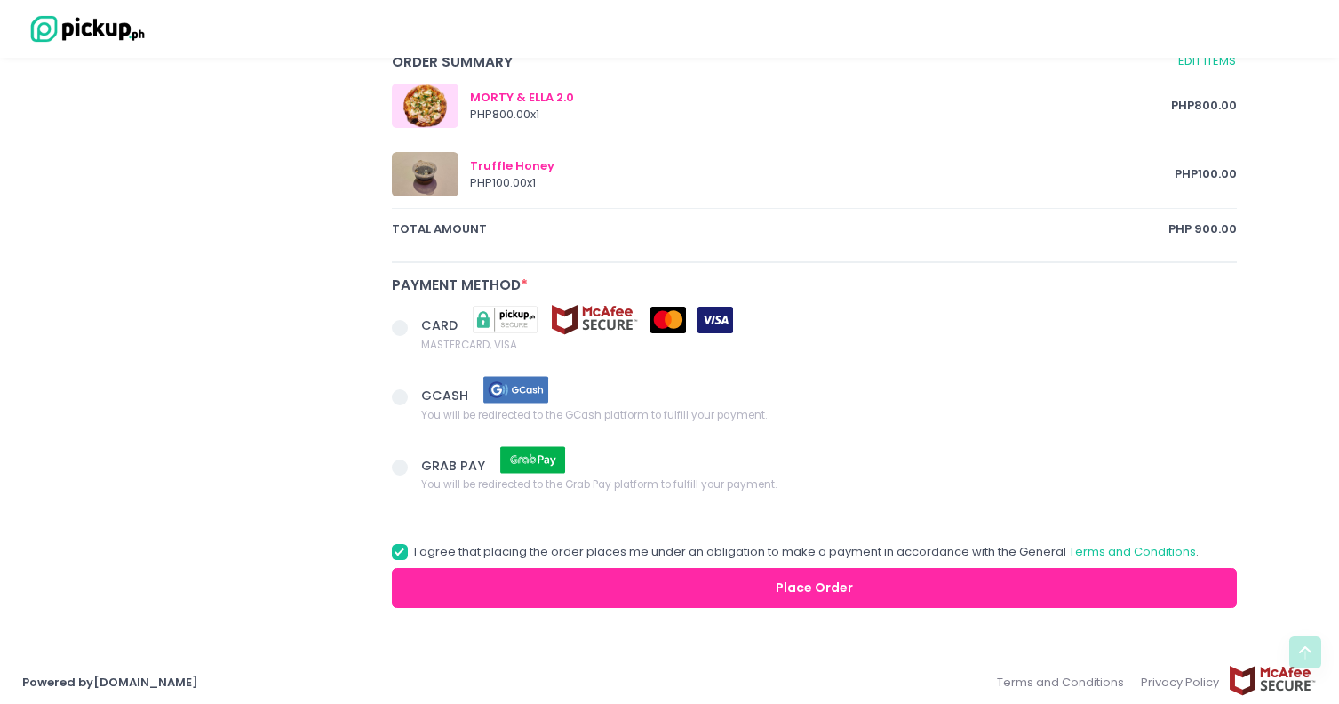
scroll to position [922, 0]
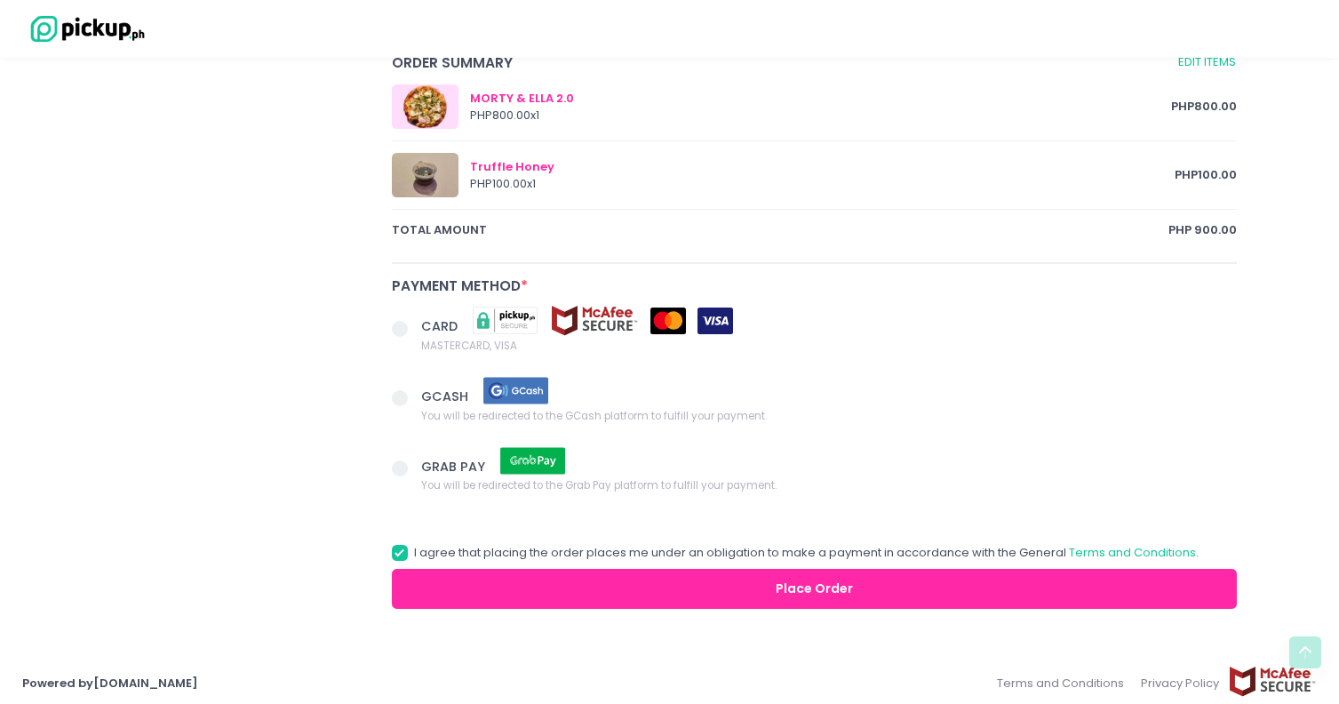
click at [405, 393] on span at bounding box center [400, 398] width 16 height 16
click at [414, 393] on input "GCASH You will be redirected to the GCash platform to fulfill your payment." at bounding box center [420, 395] width 12 height 12
click at [809, 582] on button "Place Order" at bounding box center [815, 589] width 846 height 40
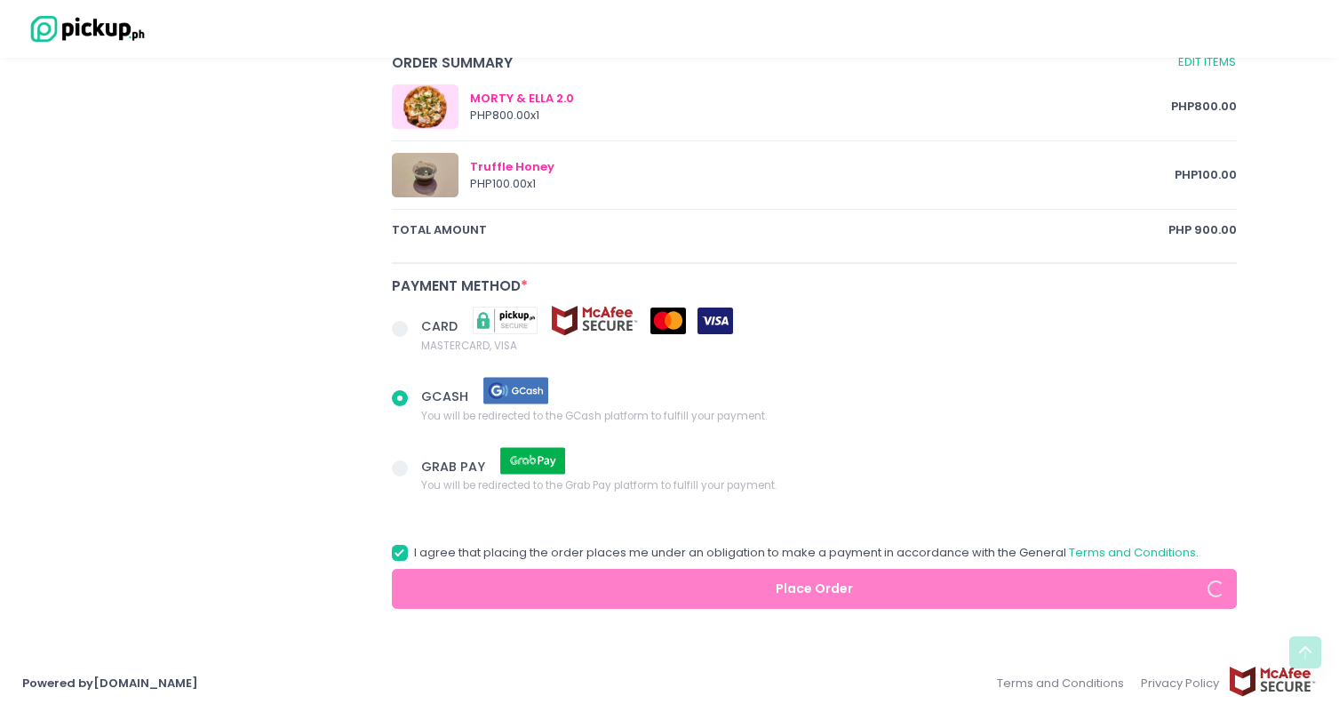
radio input "true"
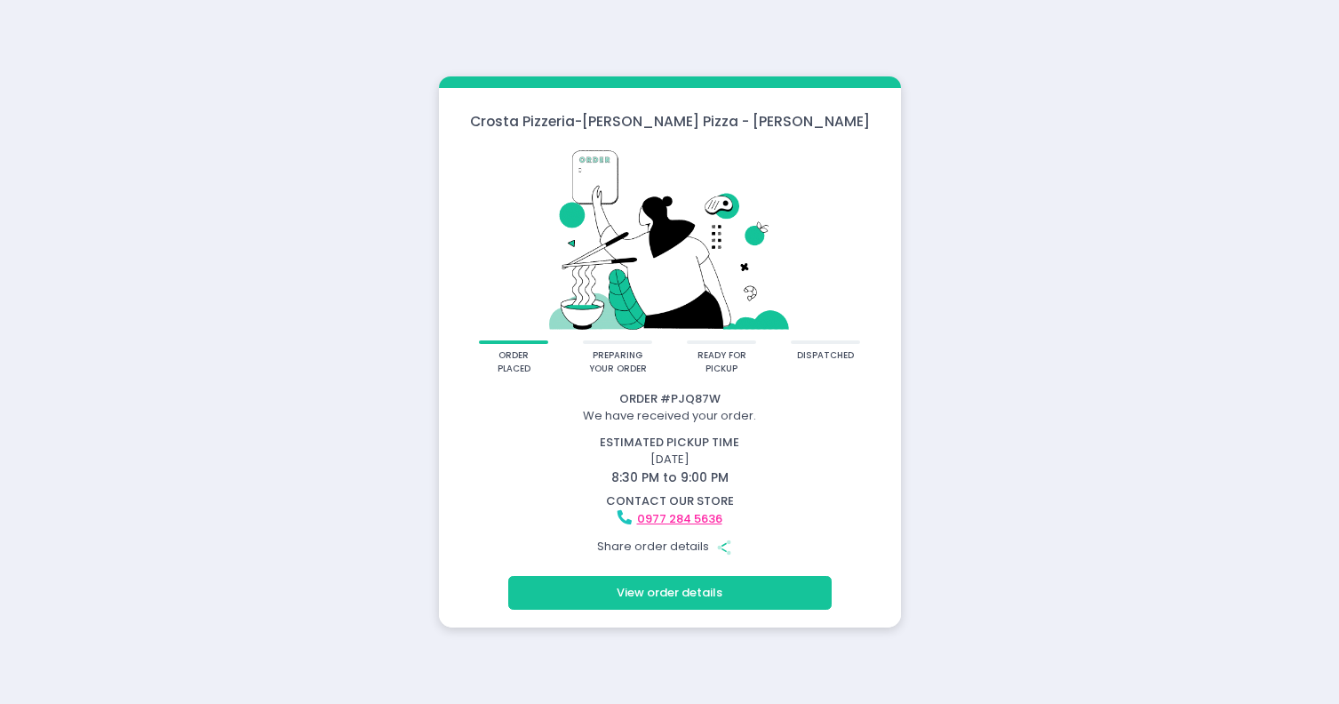
click at [793, 592] on button "View order details" at bounding box center [669, 593] width 323 height 34
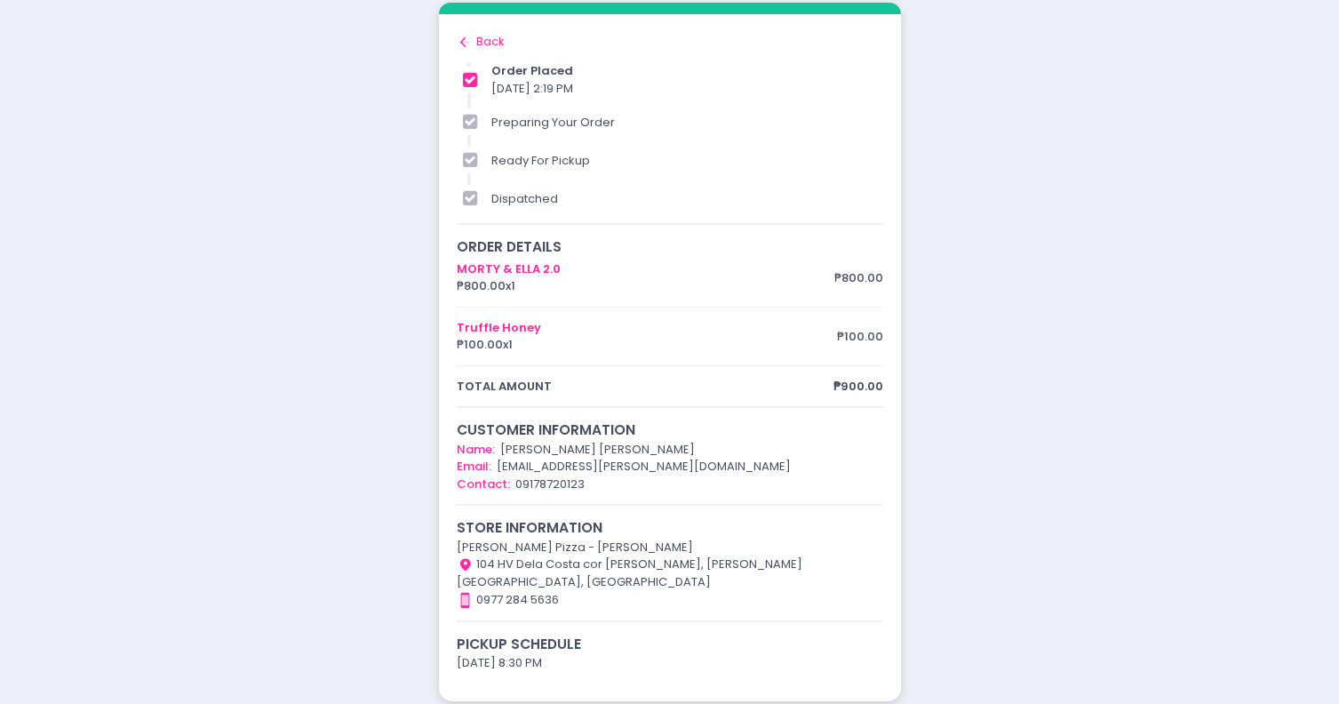
click at [486, 51] on div "Back to home Created with Sketch. Back" at bounding box center [670, 42] width 426 height 18
